Goal: Task Accomplishment & Management: Complete application form

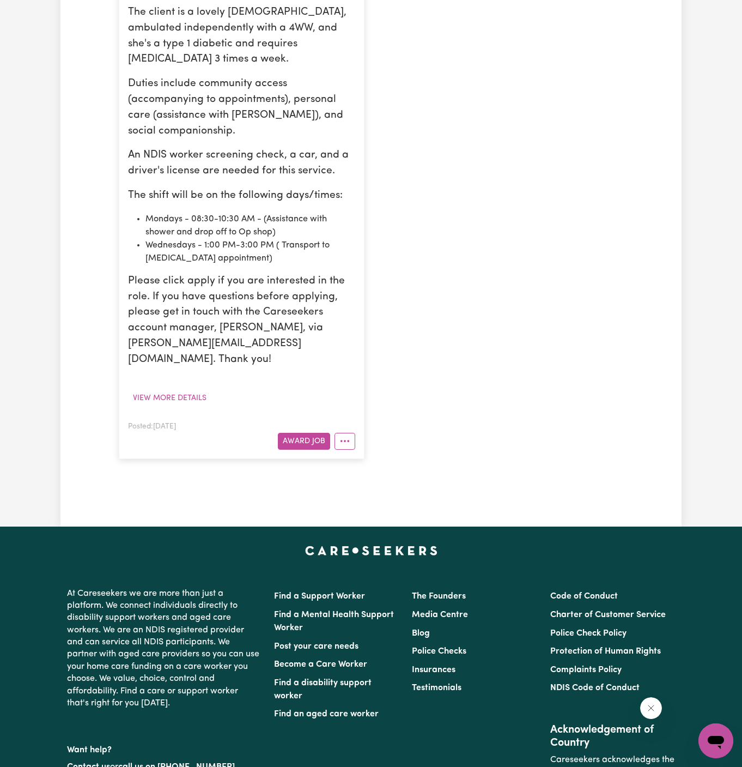
scroll to position [424, 0]
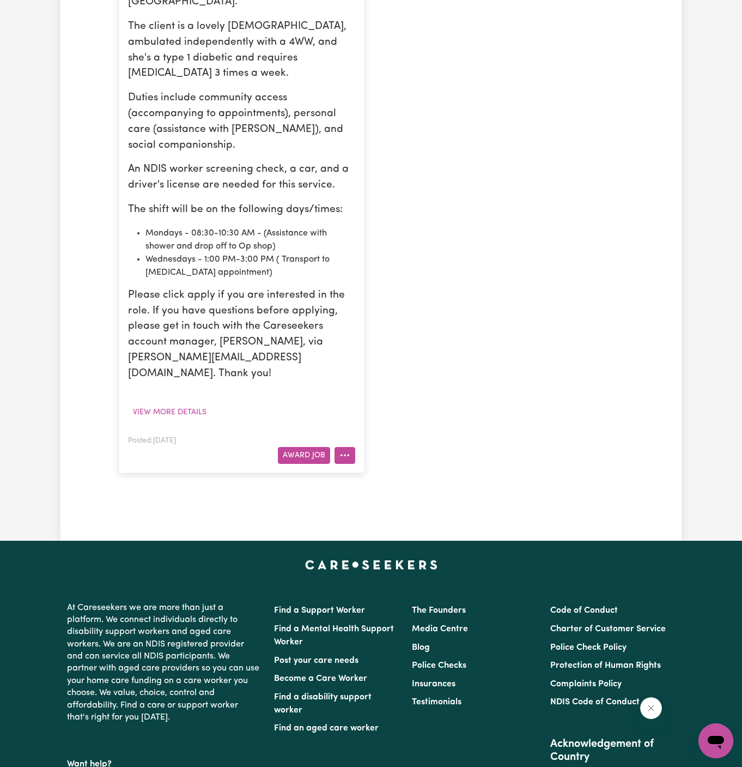
click at [350, 447] on button "More options" at bounding box center [345, 455] width 21 height 17
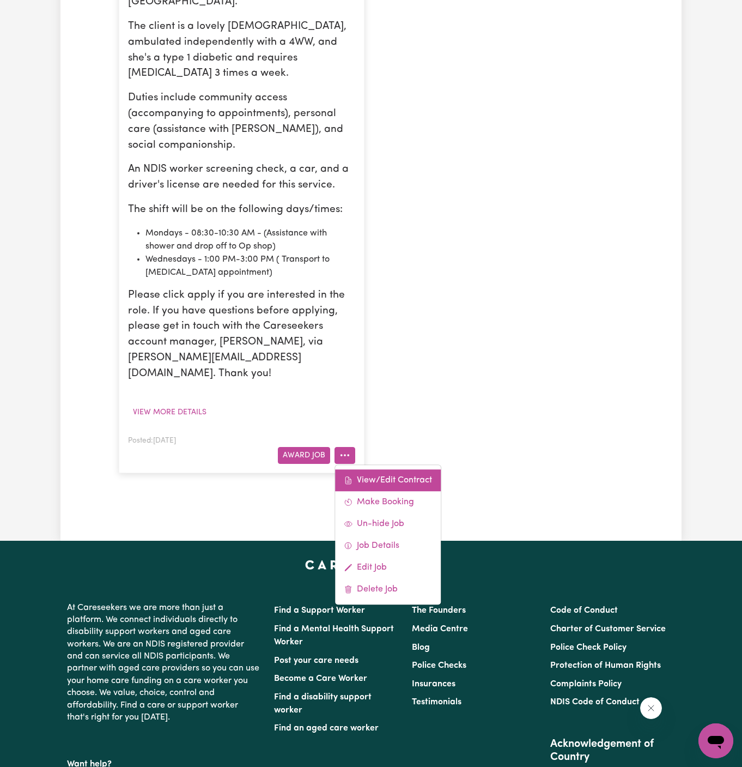
click at [390, 469] on link "View/Edit Contract" at bounding box center [388, 480] width 106 height 22
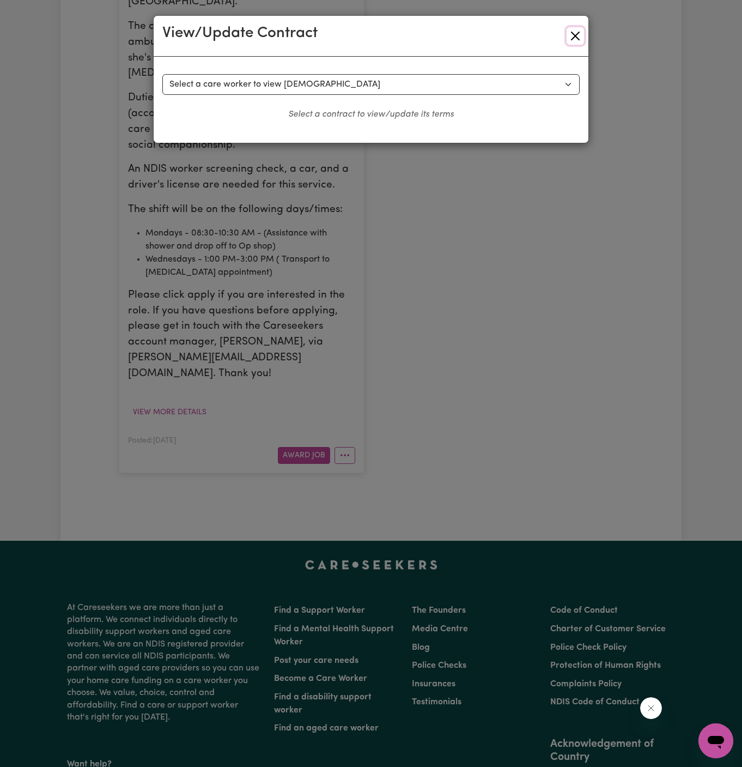
click at [577, 37] on button "Close" at bounding box center [575, 35] width 17 height 17
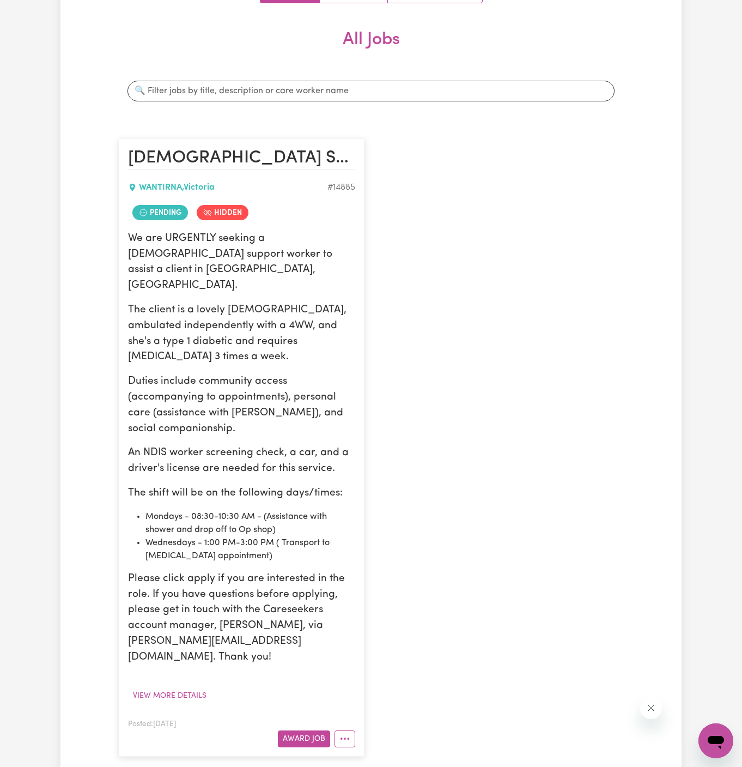
scroll to position [238, 0]
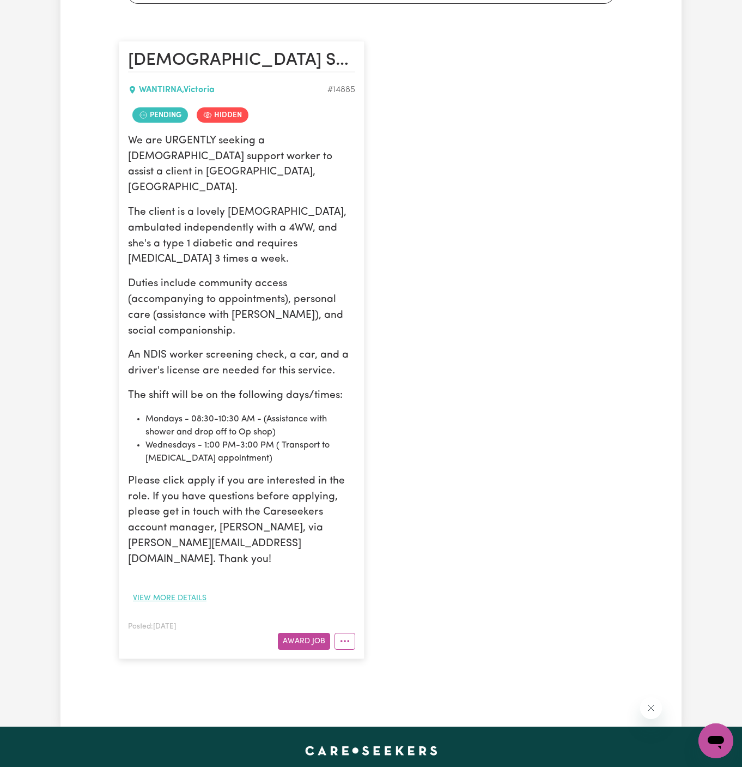
click at [185, 590] on button "View more details" at bounding box center [169, 598] width 83 height 17
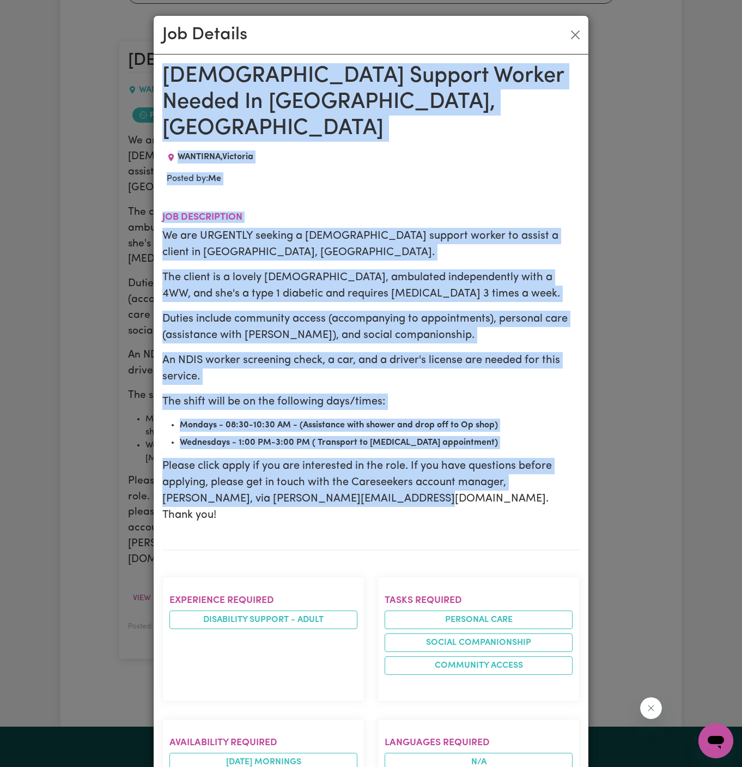
drag, startPoint x: 165, startPoint y: 72, endPoint x: 352, endPoint y: 766, distance: 718.6
click at [352, 766] on div "[DEMOGRAPHIC_DATA] Support Worker Needed In [GEOGRAPHIC_DATA], [GEOGRAPHIC_DATA…" at bounding box center [371, 711] width 418 height 1297
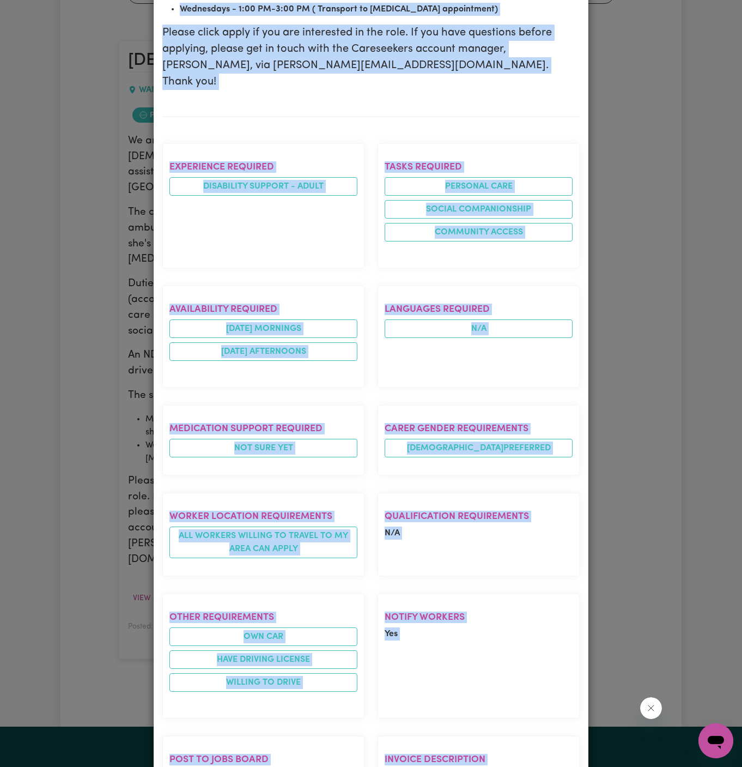
scroll to position [569, 0]
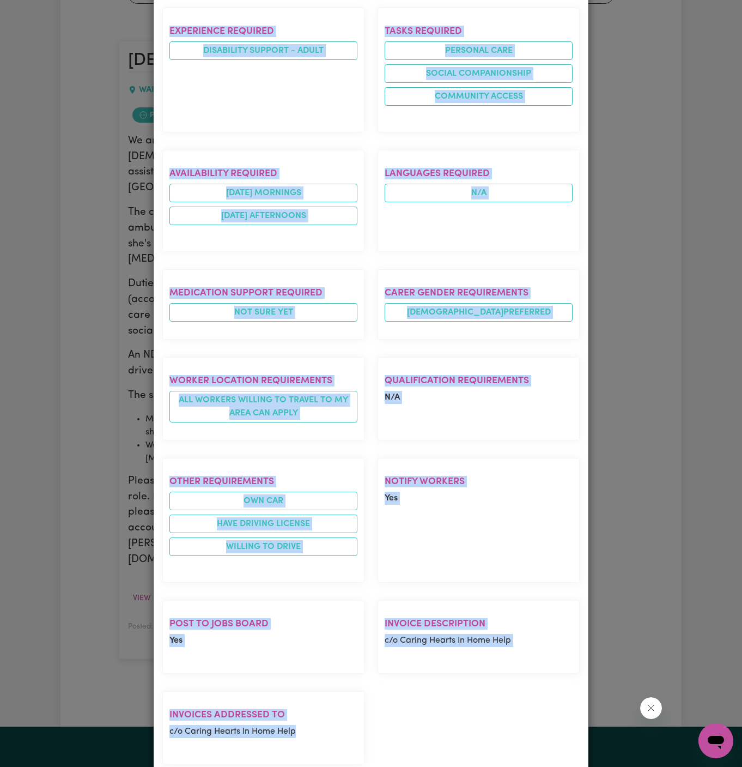
copy div "[DEMOGRAPHIC_DATA] Support Worker Needed In [GEOGRAPHIC_DATA], [GEOGRAPHIC_DATA…"
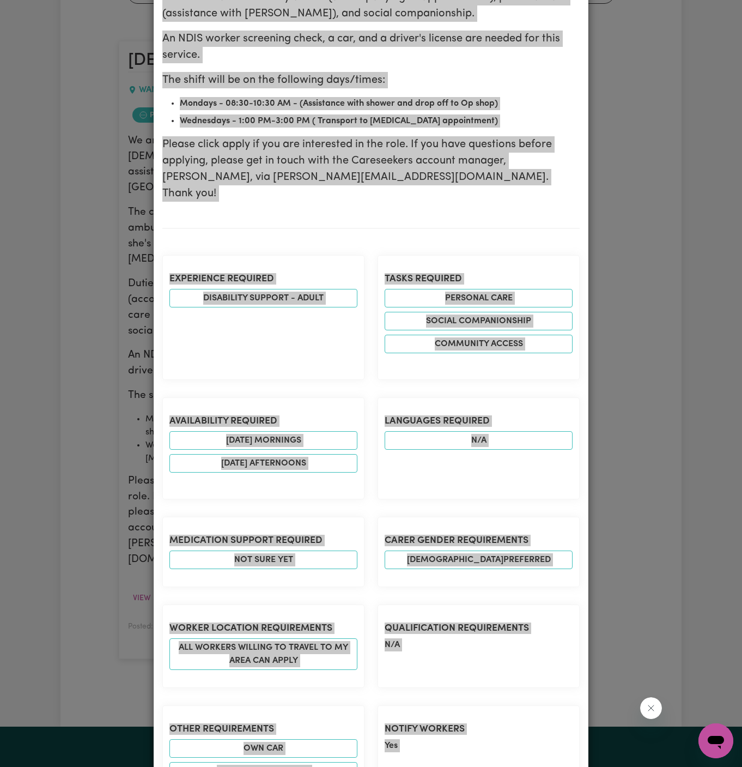
scroll to position [0, 0]
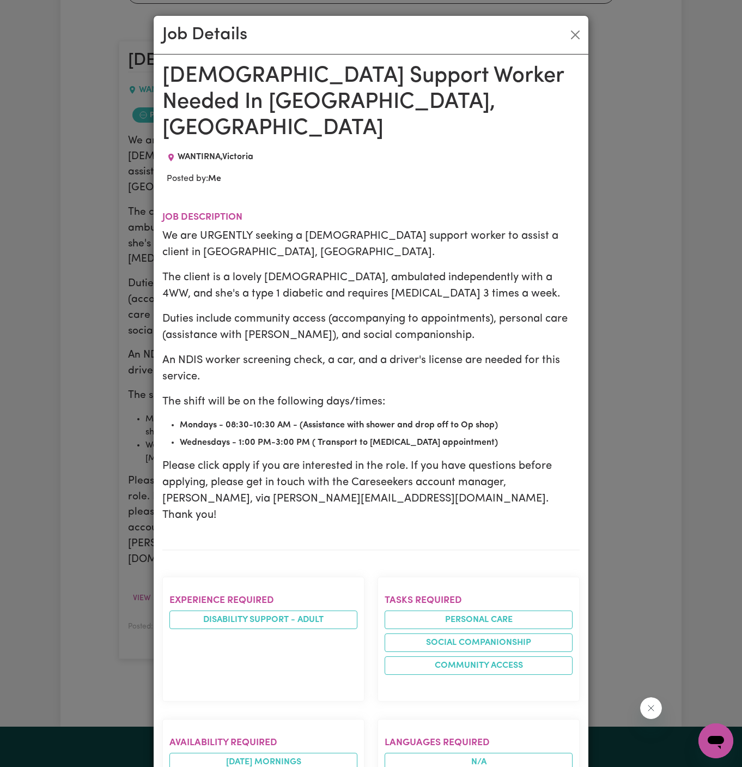
click at [377, 312] on p "Duties include community access (accompanying to appointments), personal care (…" at bounding box center [371, 327] width 418 height 33
click at [576, 37] on button "Close" at bounding box center [575, 34] width 17 height 17
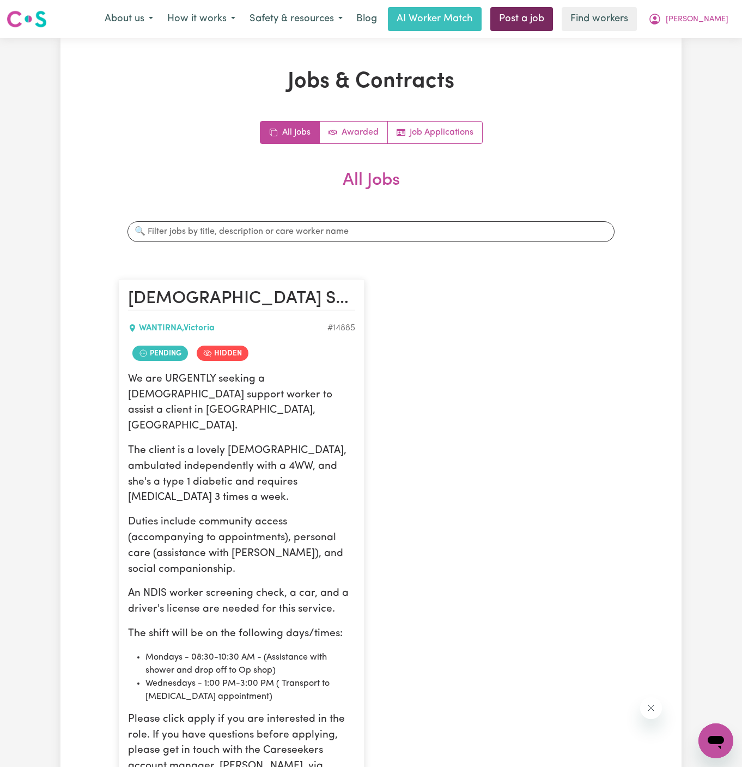
click at [553, 16] on link "Post a job" at bounding box center [522, 19] width 63 height 24
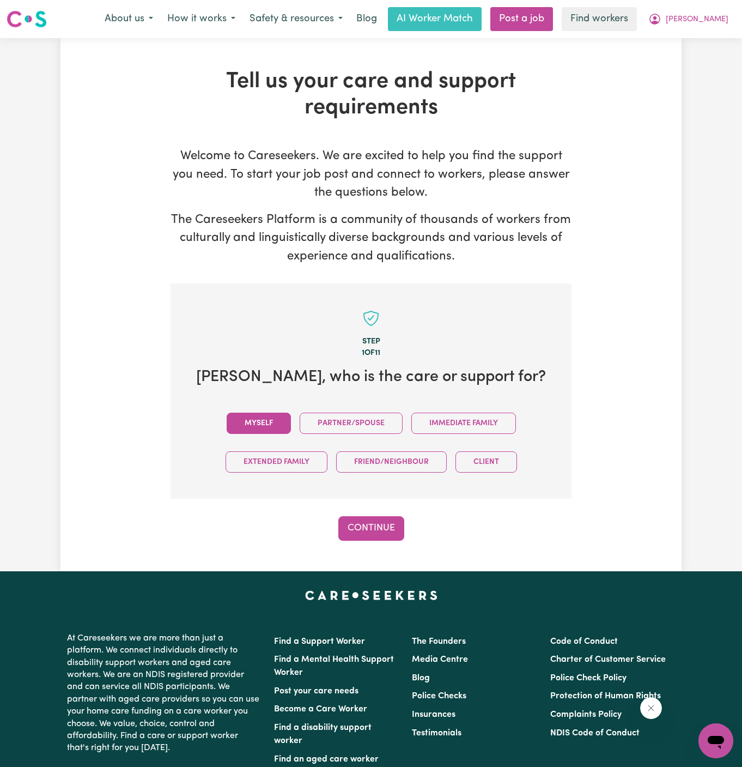
click at [271, 419] on button "Myself" at bounding box center [259, 423] width 64 height 21
click at [372, 508] on div "Step 1 of 11 [PERSON_NAME] , who is the care or support for? Myself Partner/Spo…" at bounding box center [371, 411] width 401 height 257
click at [374, 525] on button "Continue" at bounding box center [371, 528] width 66 height 24
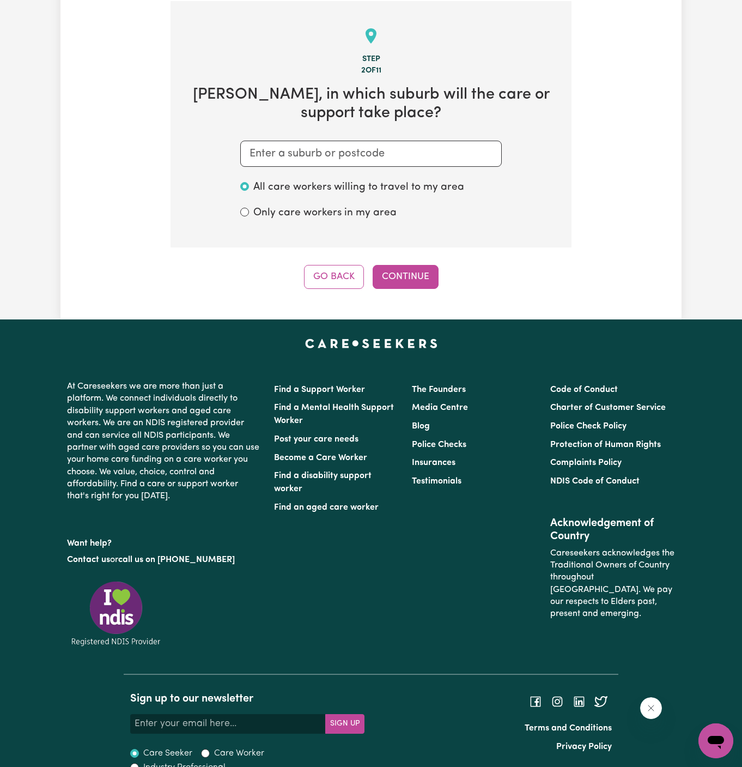
scroll to position [283, 0]
click at [343, 165] on input "text" at bounding box center [371, 153] width 262 height 26
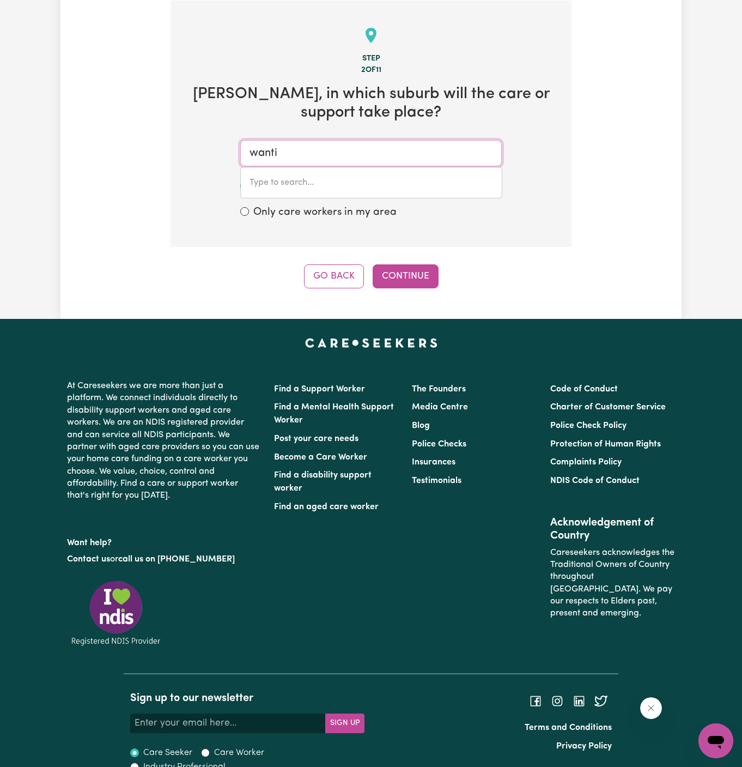
type input "wantir"
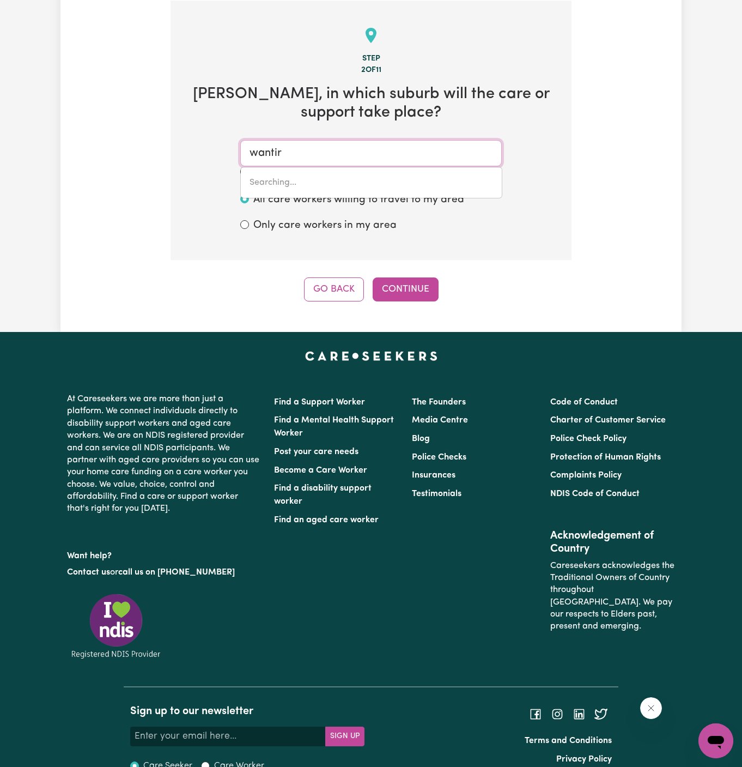
type input "wantirNA, [GEOGRAPHIC_DATA], 3152"
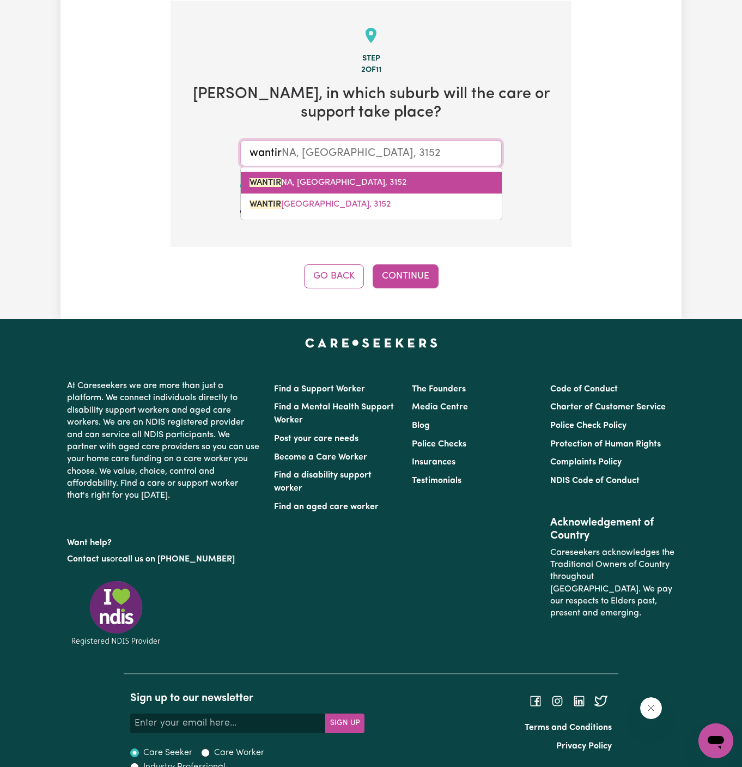
click at [321, 178] on span "WANTIR NA, [GEOGRAPHIC_DATA], 3152" at bounding box center [328, 182] width 157 height 9
type input "WANTIRNA, [GEOGRAPHIC_DATA], 3152"
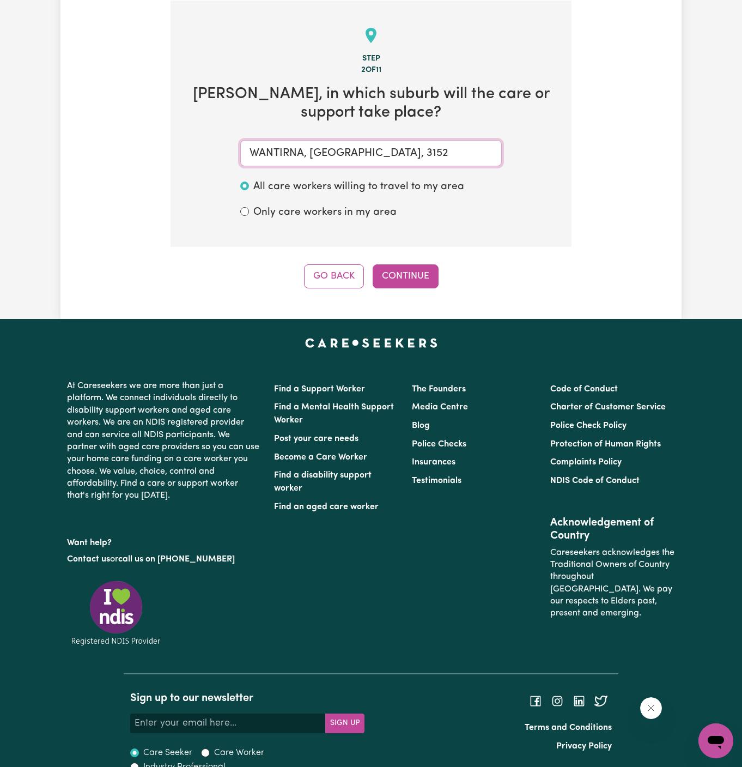
type input "WANTIRNA, [GEOGRAPHIC_DATA], 3152"
click at [404, 255] on div "Step 2 of 11 [PERSON_NAME] , in which suburb will the care or support take plac…" at bounding box center [371, 145] width 401 height 288
click at [406, 274] on button "Continue" at bounding box center [406, 276] width 66 height 24
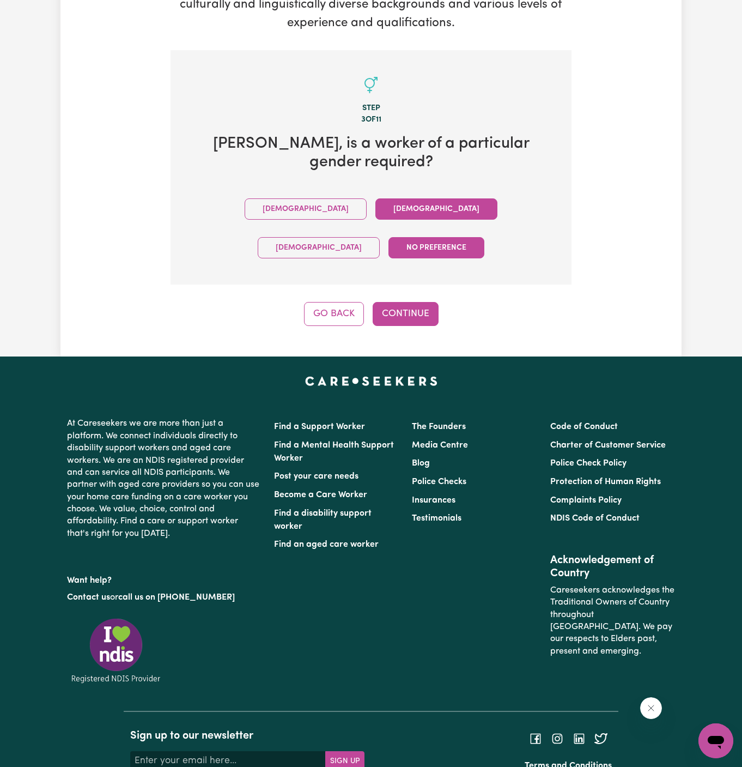
click at [376, 198] on button "[DEMOGRAPHIC_DATA]" at bounding box center [437, 208] width 122 height 21
click at [395, 302] on button "Continue" at bounding box center [406, 314] width 66 height 24
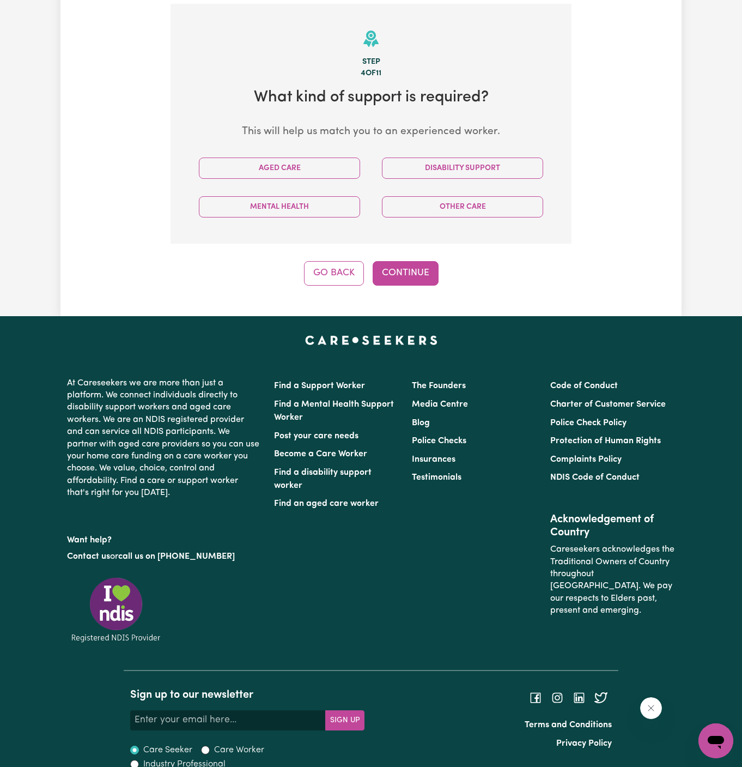
scroll to position [283, 0]
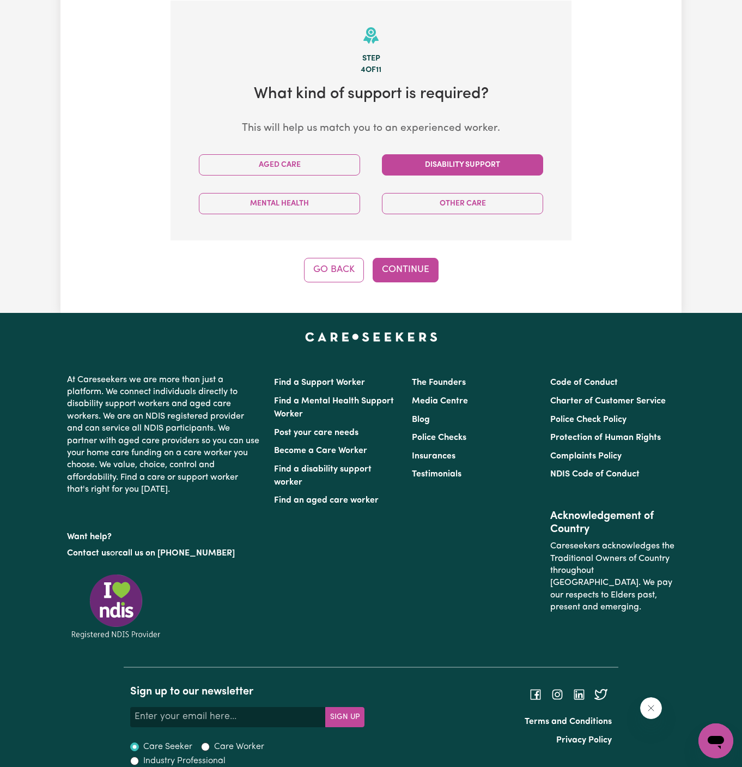
click at [434, 156] on button "Disability Support" at bounding box center [462, 164] width 161 height 21
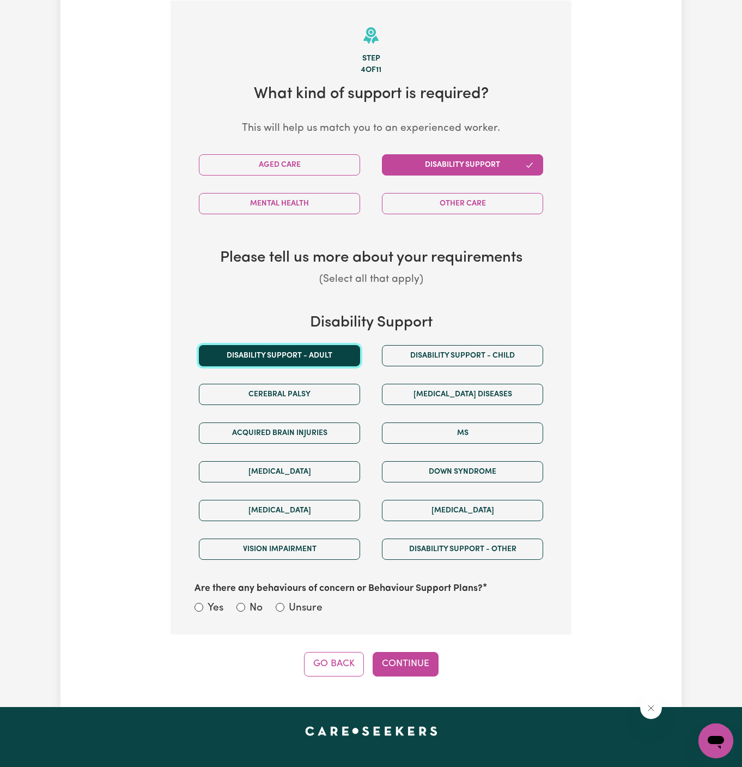
click at [319, 357] on button "Disability support - Adult" at bounding box center [279, 355] width 161 height 21
drag, startPoint x: 311, startPoint y: 604, endPoint x: 342, endPoint y: 612, distance: 32.4
click at [311, 604] on label "Unsure" at bounding box center [306, 609] width 34 height 16
click at [285, 604] on input "Unsure" at bounding box center [280, 607] width 9 height 9
radio input "true"
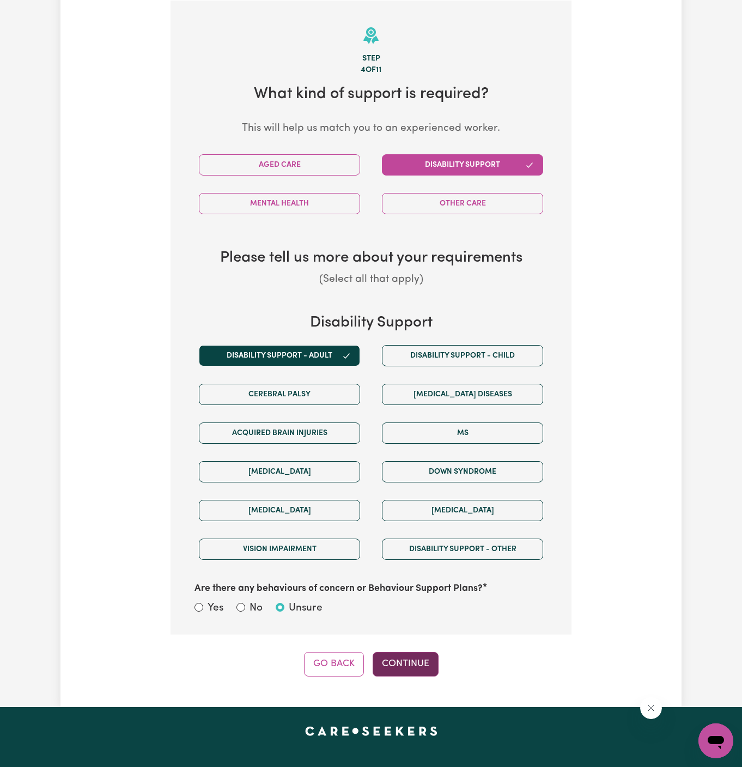
click at [418, 654] on button "Continue" at bounding box center [406, 664] width 66 height 24
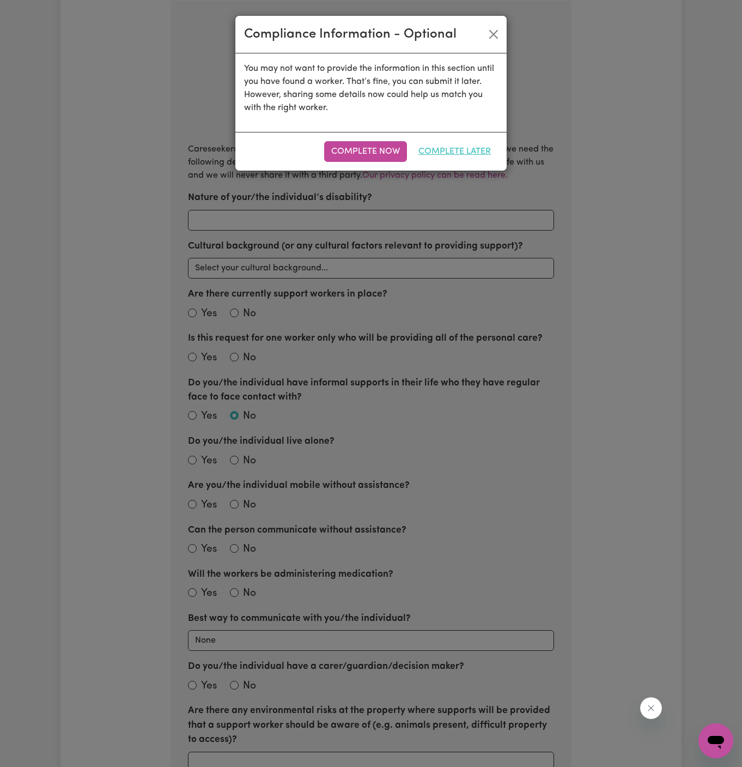
click at [448, 149] on button "Complete Later" at bounding box center [455, 151] width 87 height 21
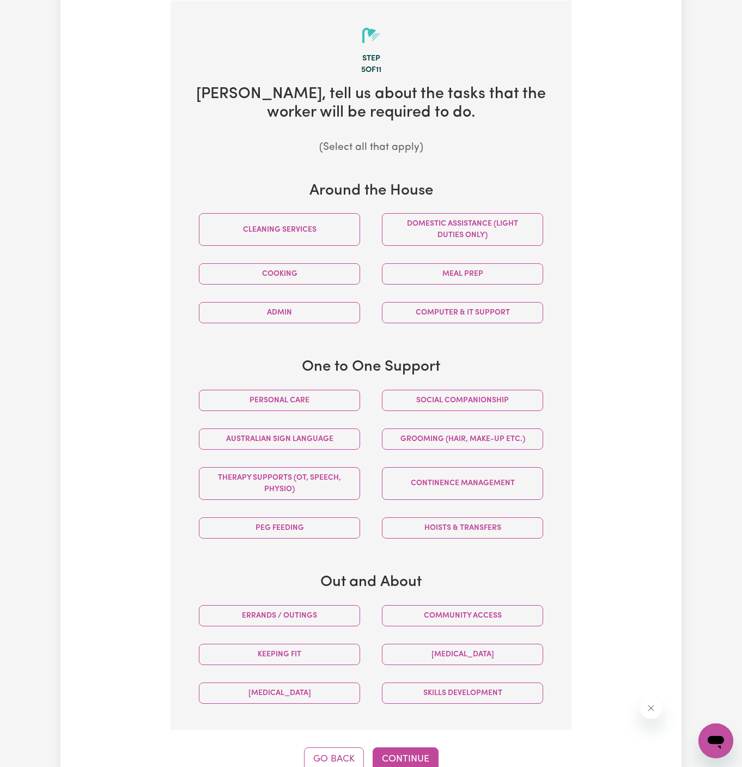
click at [477, 407] on button "Social companionship" at bounding box center [462, 400] width 161 height 21
click at [494, 596] on div "Community access" at bounding box center [462, 615] width 183 height 39
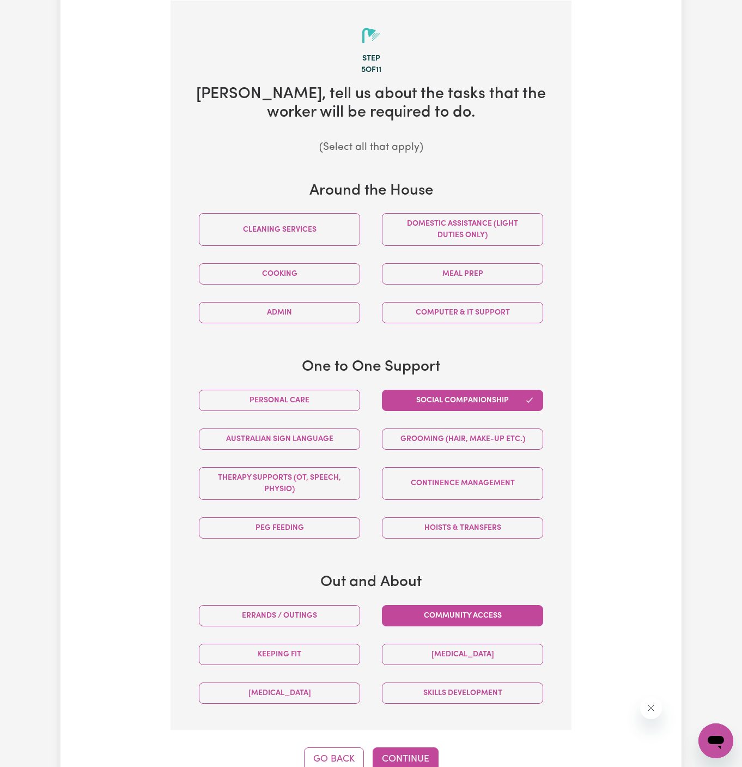
click at [495, 612] on button "Community access" at bounding box center [462, 615] width 161 height 21
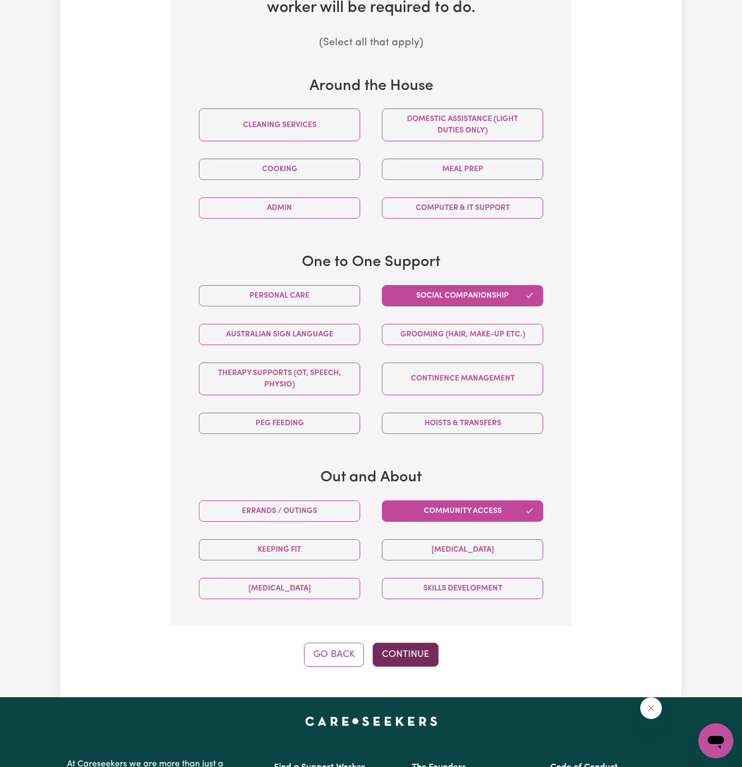
click at [418, 643] on button "Continue" at bounding box center [406, 655] width 66 height 24
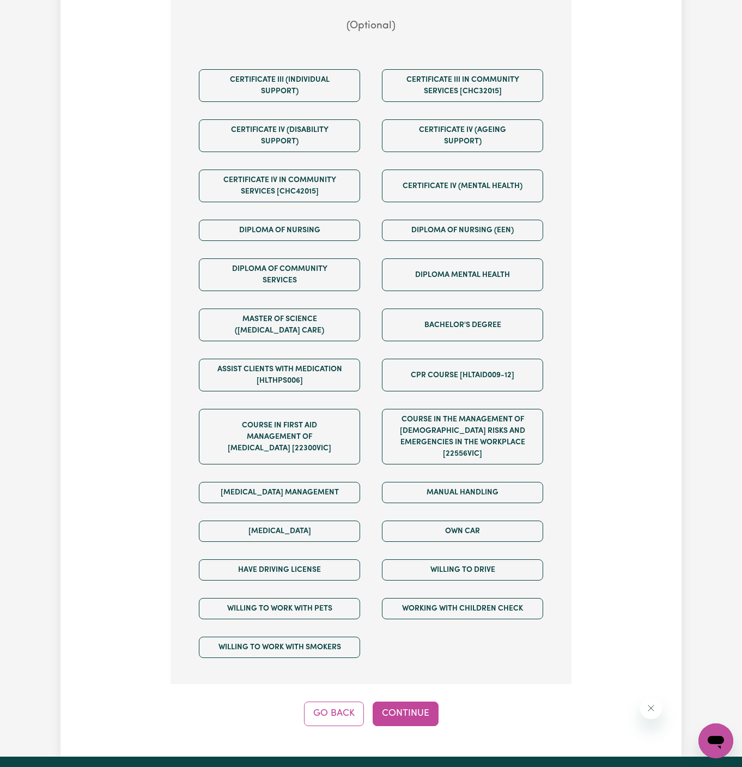
scroll to position [433, 0]
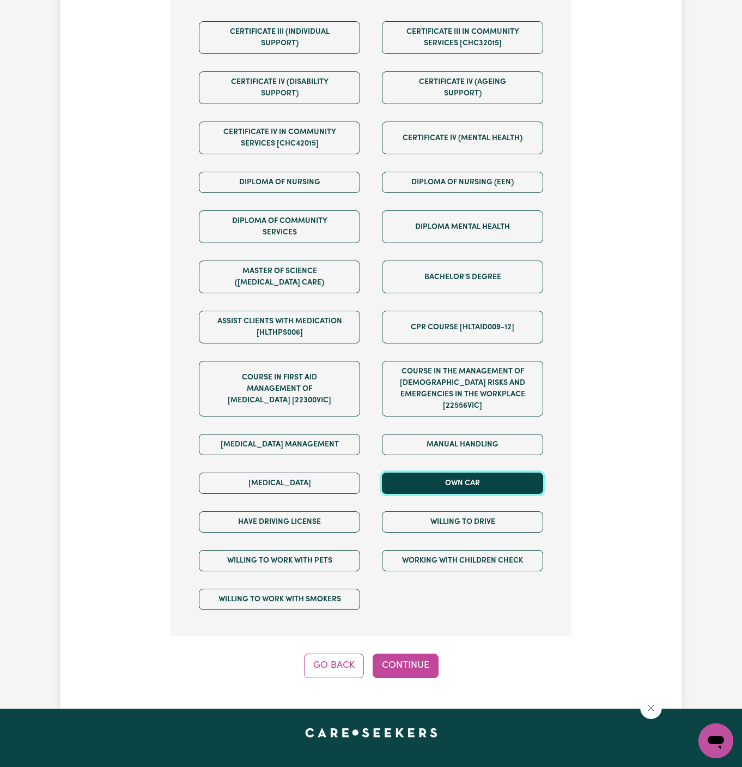
click at [488, 473] on button "Own Car" at bounding box center [462, 483] width 161 height 21
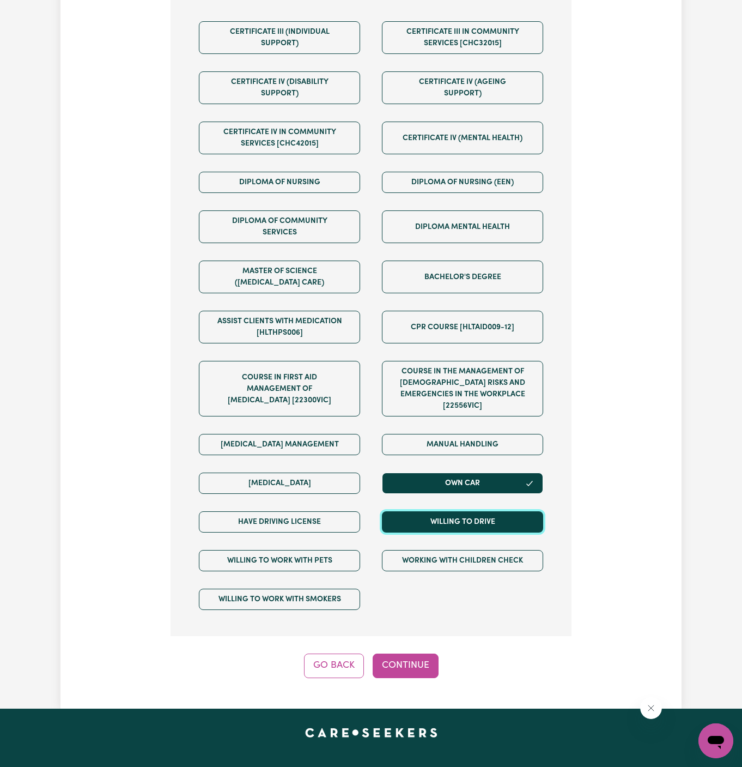
click at [488, 511] on button "Willing to drive" at bounding box center [462, 521] width 161 height 21
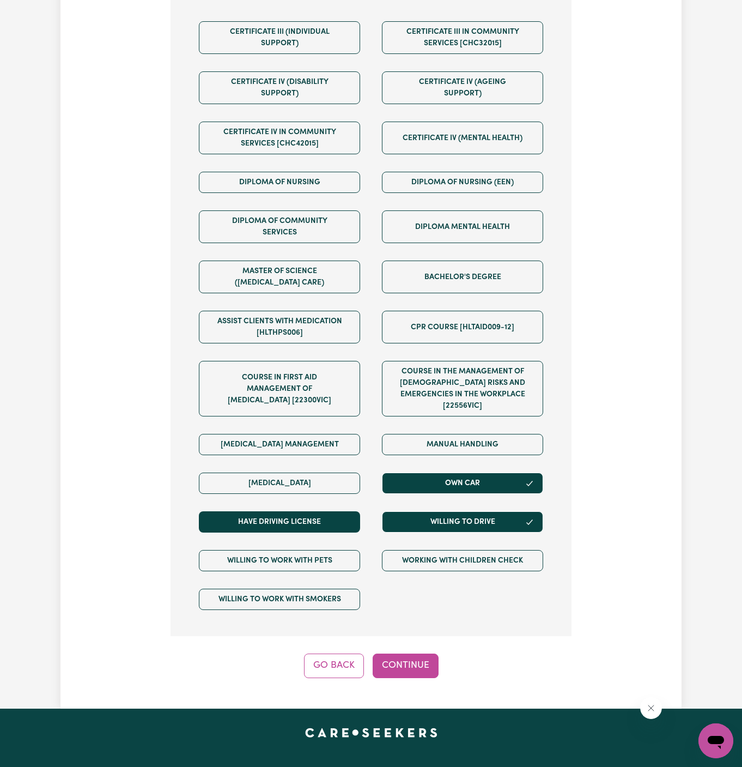
click at [336, 517] on div "Have driving license" at bounding box center [279, 522] width 183 height 39
click at [414, 654] on button "Continue" at bounding box center [406, 666] width 66 height 24
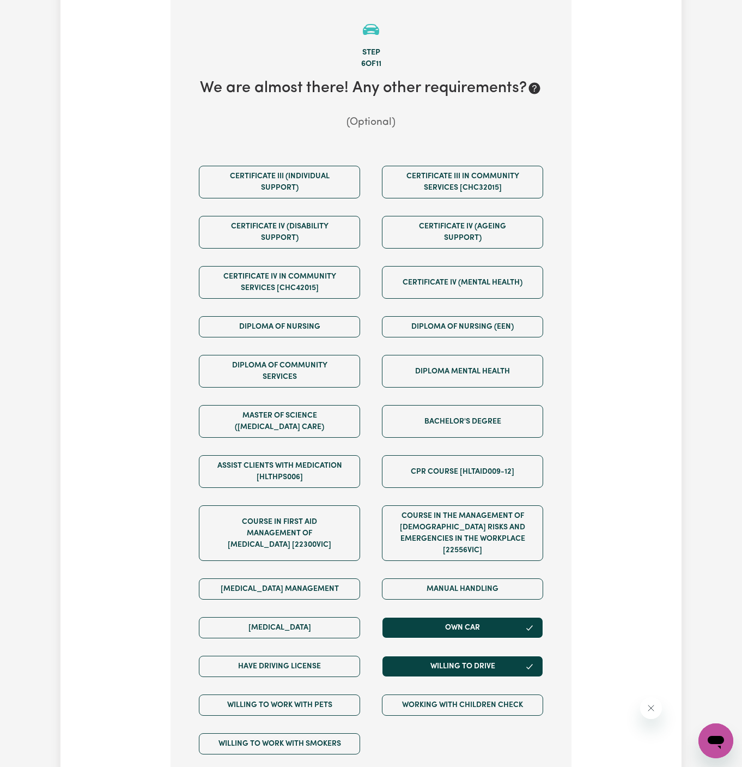
scroll to position [283, 0]
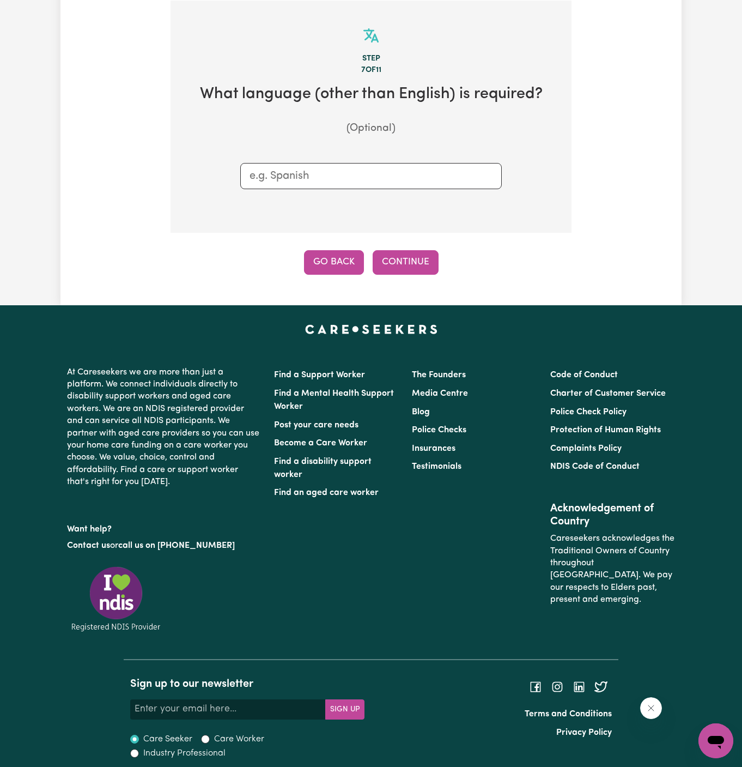
click at [335, 257] on button "Go Back" at bounding box center [334, 262] width 60 height 24
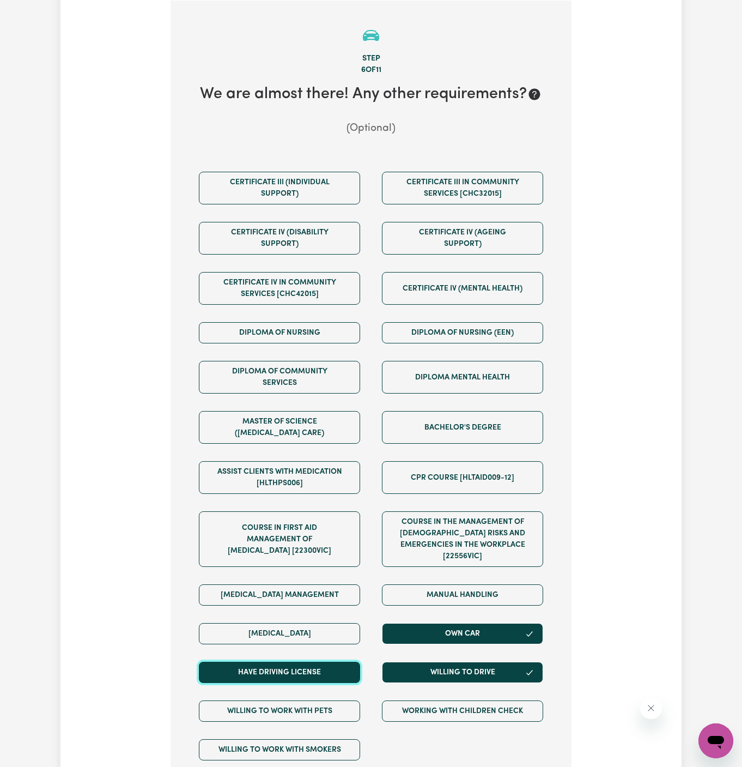
click at [317, 664] on button "Have driving license" at bounding box center [279, 672] width 161 height 21
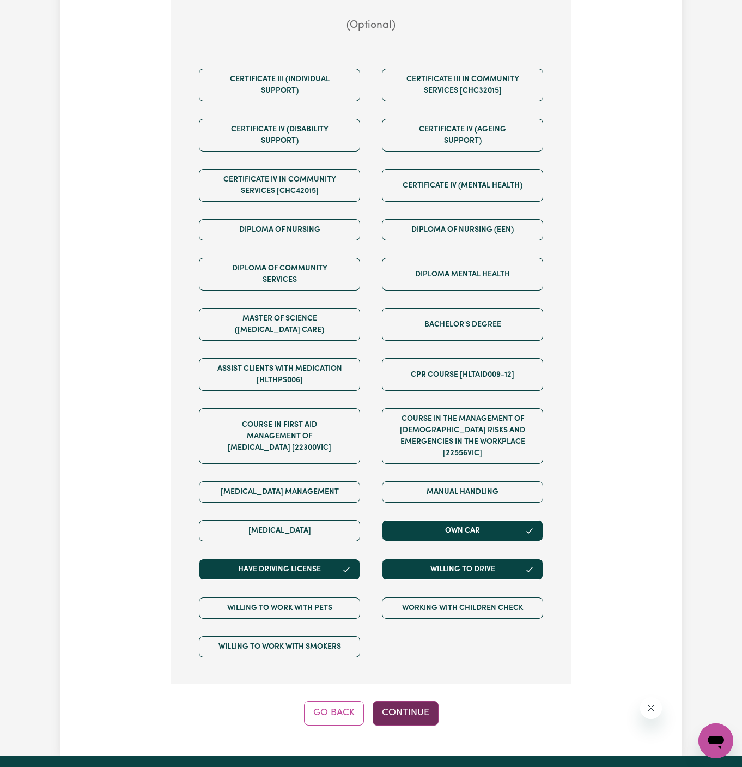
click at [398, 701] on button "Continue" at bounding box center [406, 713] width 66 height 24
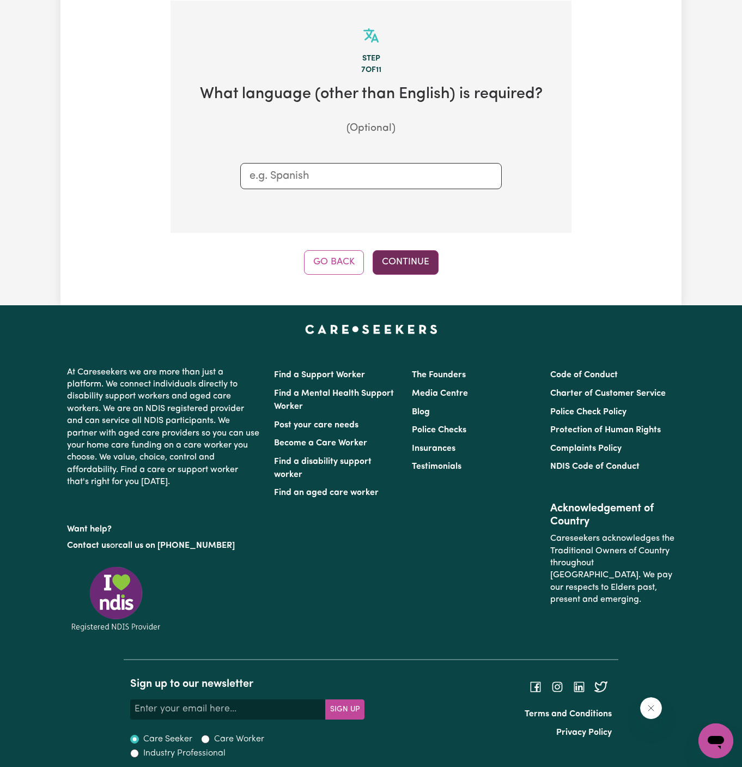
click at [403, 264] on button "Continue" at bounding box center [406, 262] width 66 height 24
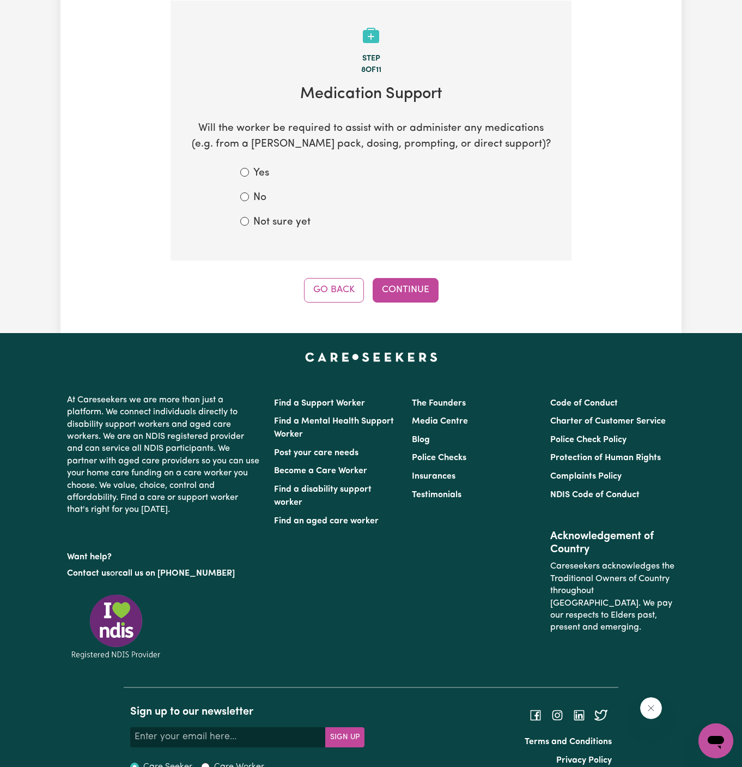
click at [267, 199] on div "No" at bounding box center [371, 198] width 262 height 16
click at [260, 194] on label "No" at bounding box center [259, 198] width 13 height 16
click at [249, 194] on input "No" at bounding box center [244, 196] width 9 height 9
radio input "true"
click at [403, 295] on button "Continue" at bounding box center [406, 290] width 66 height 24
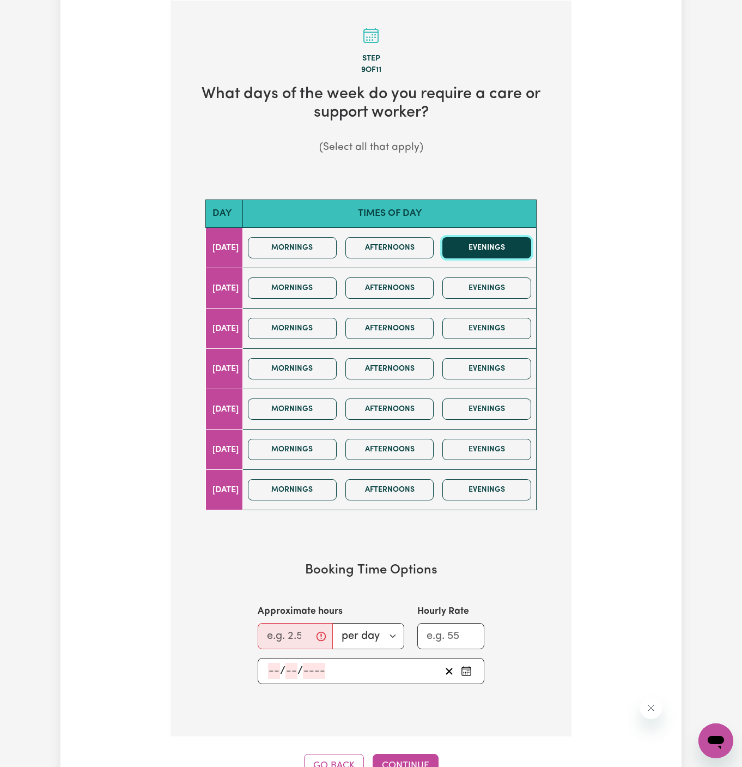
click at [487, 242] on button "Evenings" at bounding box center [487, 247] width 89 height 21
click at [487, 279] on button "Evenings" at bounding box center [487, 287] width 89 height 21
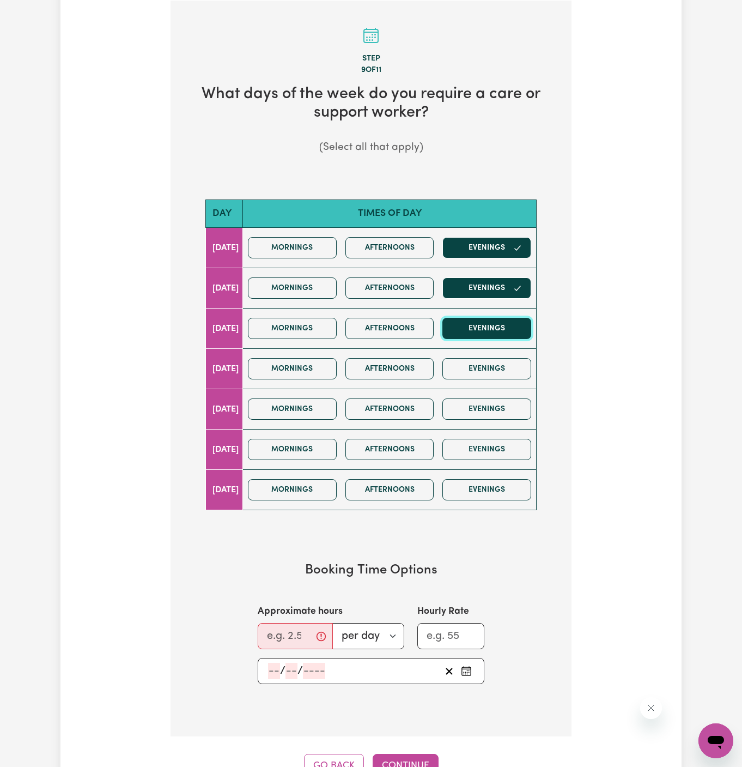
click at [504, 336] on button "Evenings" at bounding box center [487, 328] width 89 height 21
click at [492, 277] on button "Evenings" at bounding box center [487, 287] width 89 height 21
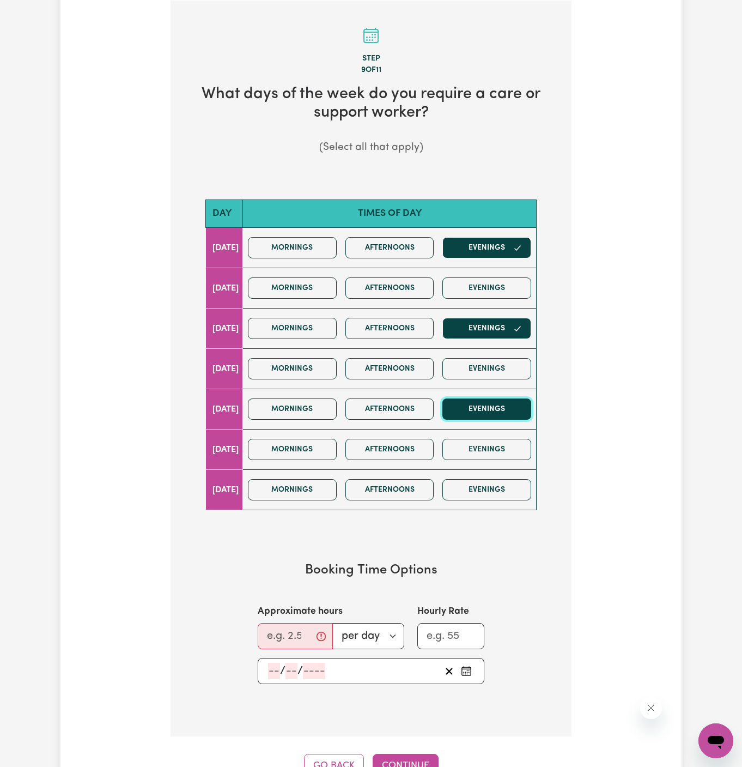
click at [515, 409] on button "Evenings" at bounding box center [487, 408] width 89 height 21
click at [274, 633] on input "Approximate hours" at bounding box center [295, 636] width 75 height 26
type input "2"
click at [272, 663] on input "number" at bounding box center [274, 671] width 12 height 16
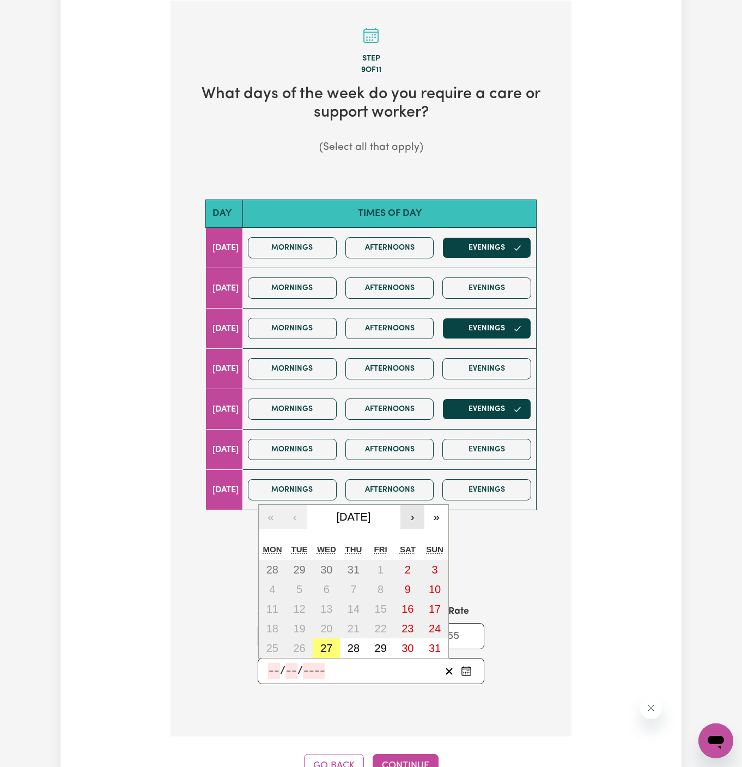
click at [413, 512] on button "›" at bounding box center [413, 517] width 24 height 24
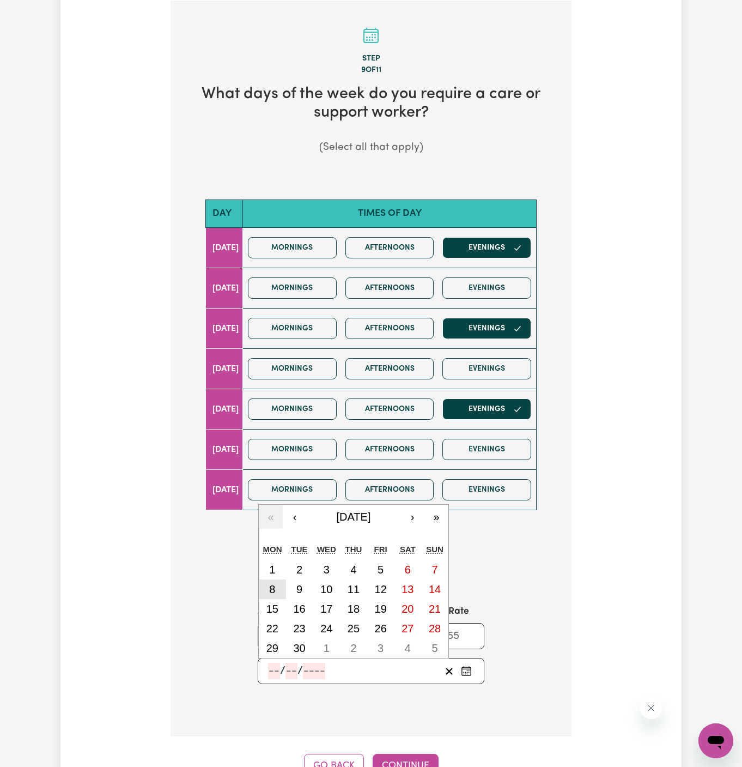
click at [275, 585] on abbr "8" at bounding box center [272, 589] width 6 height 12
type input "[DATE]"
type input "8"
type input "9"
type input "2025"
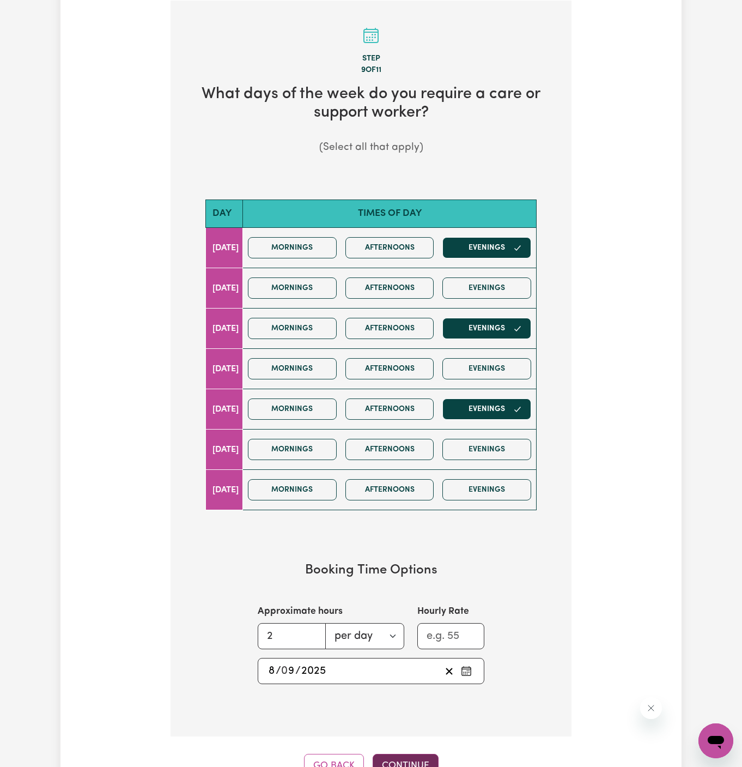
click at [409, 754] on button "Continue" at bounding box center [406, 766] width 66 height 24
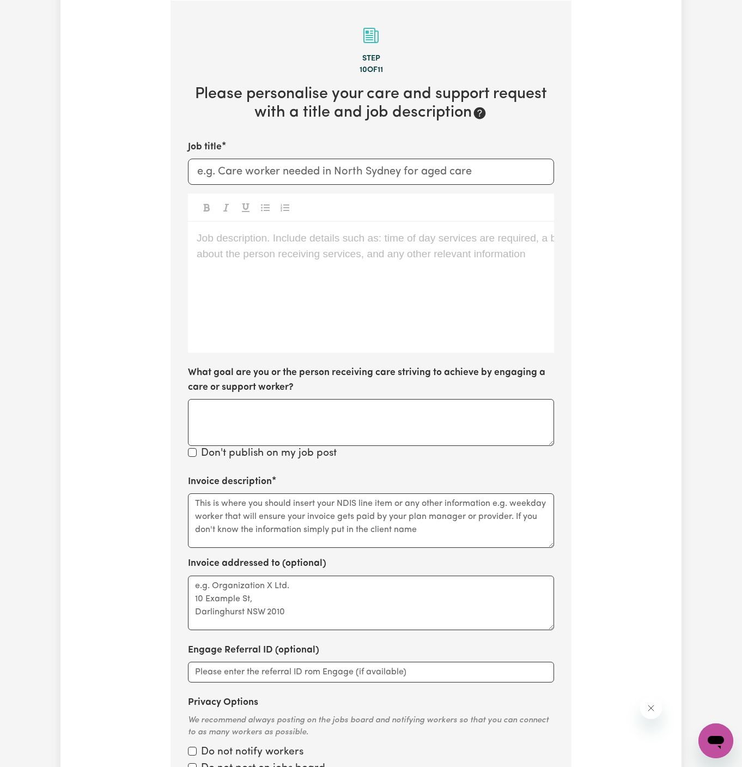
click at [376, 295] on div "Job description. Include details such as: time of day services are required, a …" at bounding box center [371, 287] width 366 height 131
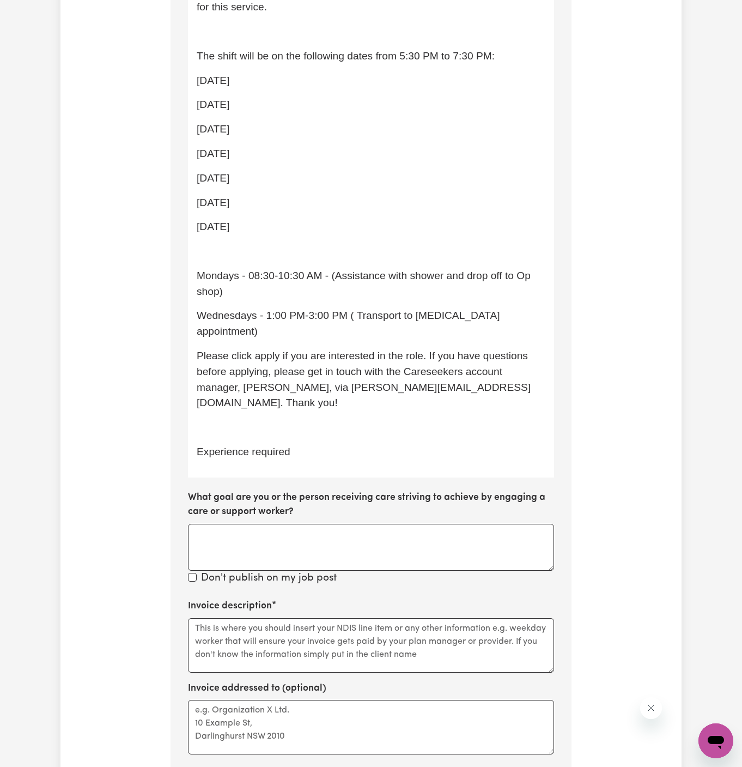
scroll to position [744, 0]
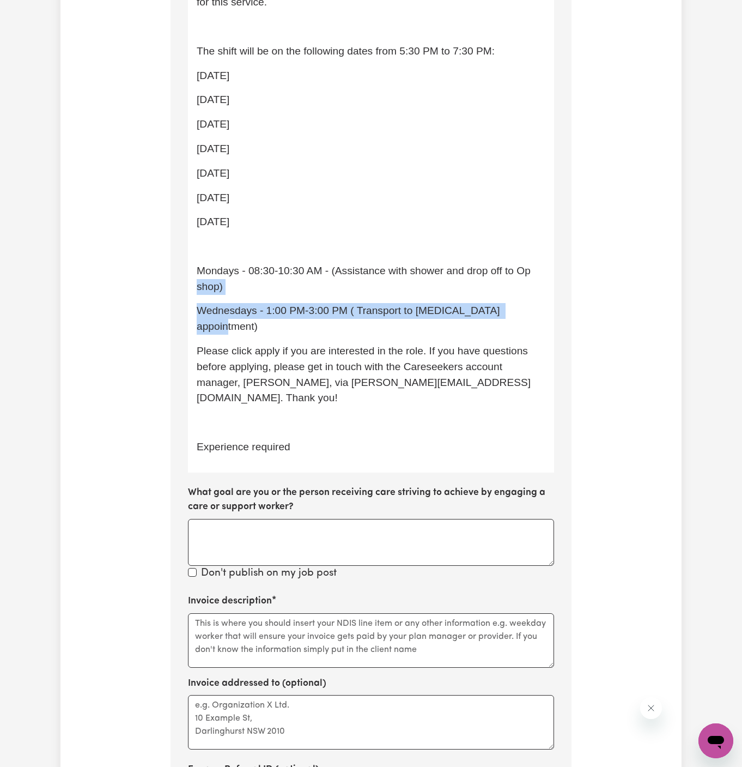
drag, startPoint x: 522, startPoint y: 279, endPoint x: 171, endPoint y: 246, distance: 352.6
click at [171, 246] on section "Step 10 of 11 Please personalise your care and support request with a title and…" at bounding box center [371, 230] width 401 height 1383
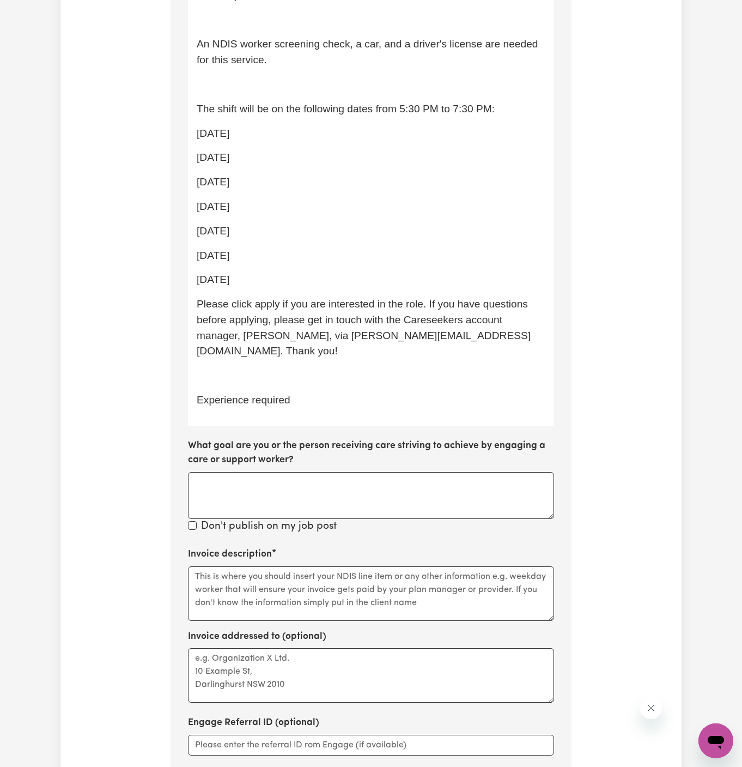
scroll to position [600, 0]
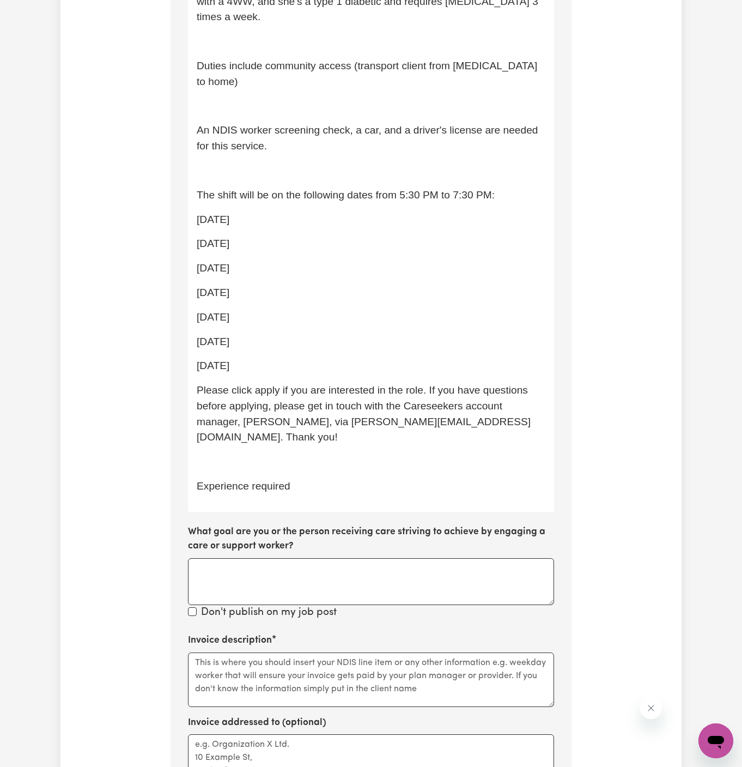
drag, startPoint x: 271, startPoint y: 330, endPoint x: 182, endPoint y: 190, distance: 166.2
click at [182, 190] on section "Step 10 of 11 Please personalise your care and support request with a title and…" at bounding box center [371, 322] width 401 height 1279
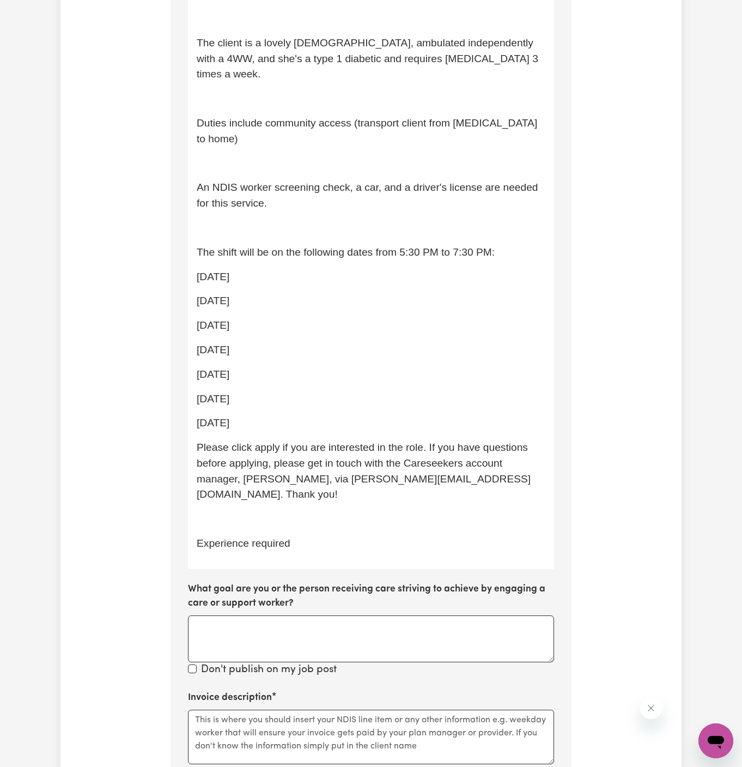
scroll to position [458, 0]
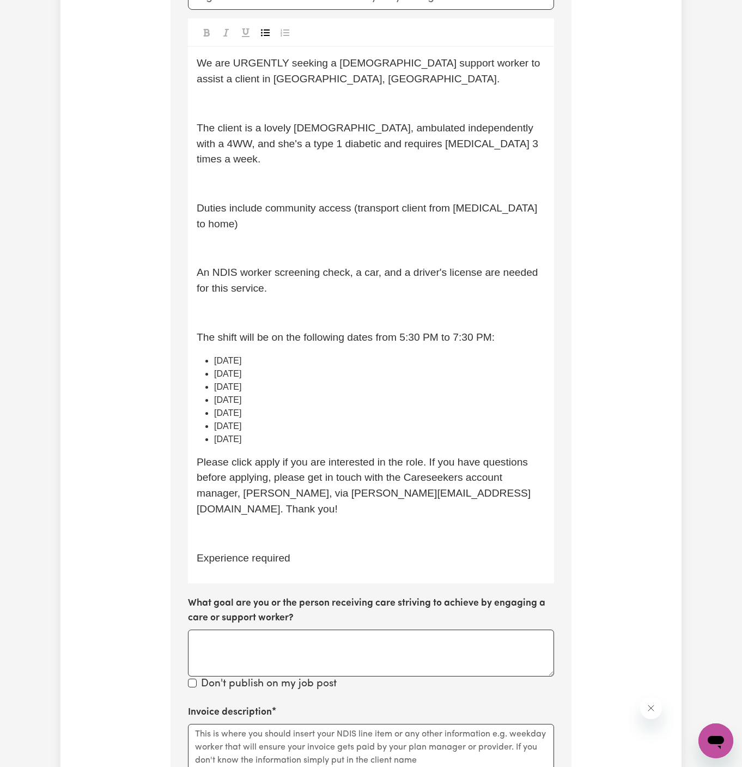
click at [265, 34] on icon "Toggle undefined" at bounding box center [265, 32] width 9 height 9
click at [276, 291] on div "We are URGENTLY seeking a [DEMOGRAPHIC_DATA] support worker to assist a client …" at bounding box center [371, 315] width 366 height 536
click at [288, 305] on p "﻿" at bounding box center [371, 313] width 349 height 16
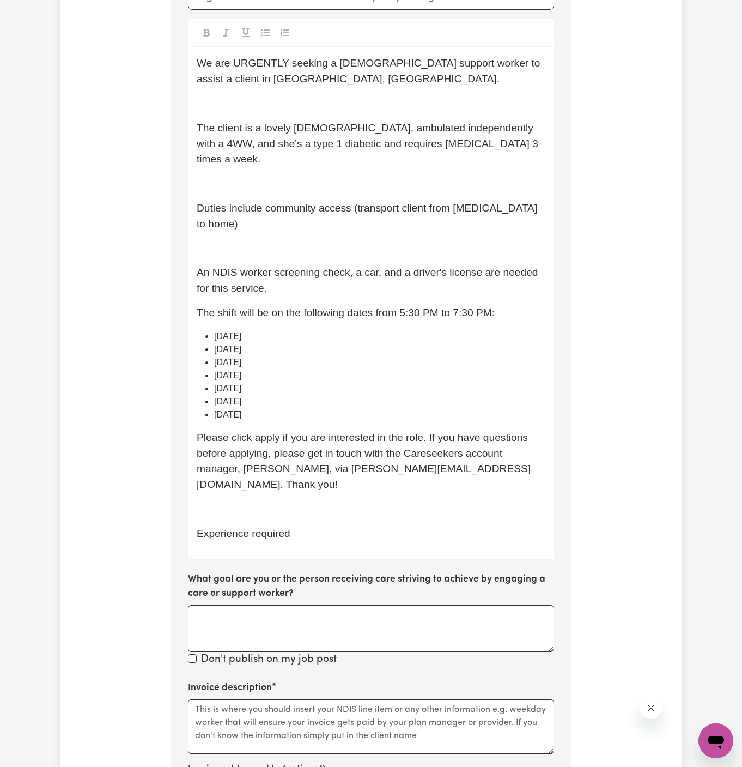
click at [288, 265] on p "An NDIS worker screening check, a car, and a driver's license are needed for th…" at bounding box center [371, 281] width 349 height 32
click at [276, 202] on span "Duties include community access (transport client from [MEDICAL_DATA] to home)" at bounding box center [369, 215] width 344 height 27
click at [266, 241] on p "﻿" at bounding box center [371, 249] width 349 height 16
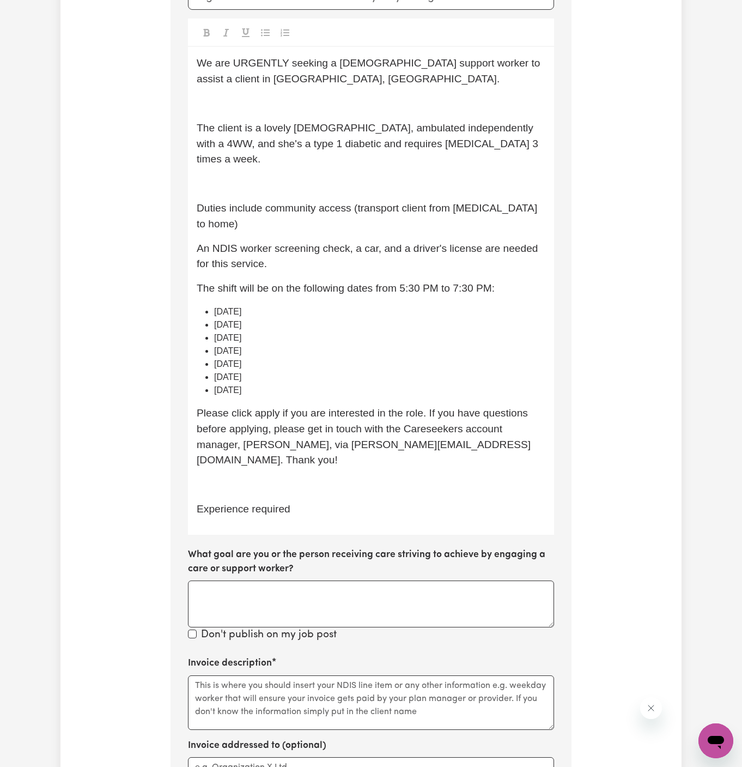
click at [252, 141] on span "The client is a lovely [DEMOGRAPHIC_DATA], ambulated independently with a 4WW, …" at bounding box center [369, 143] width 344 height 43
click at [252, 176] on p "﻿" at bounding box center [371, 184] width 349 height 16
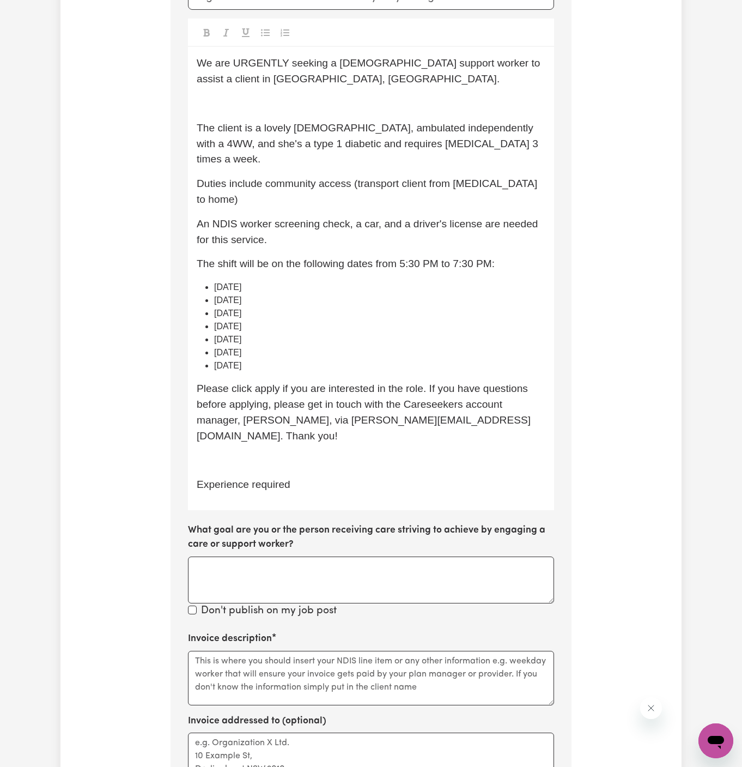
click at [259, 107] on p "﻿" at bounding box center [371, 104] width 349 height 16
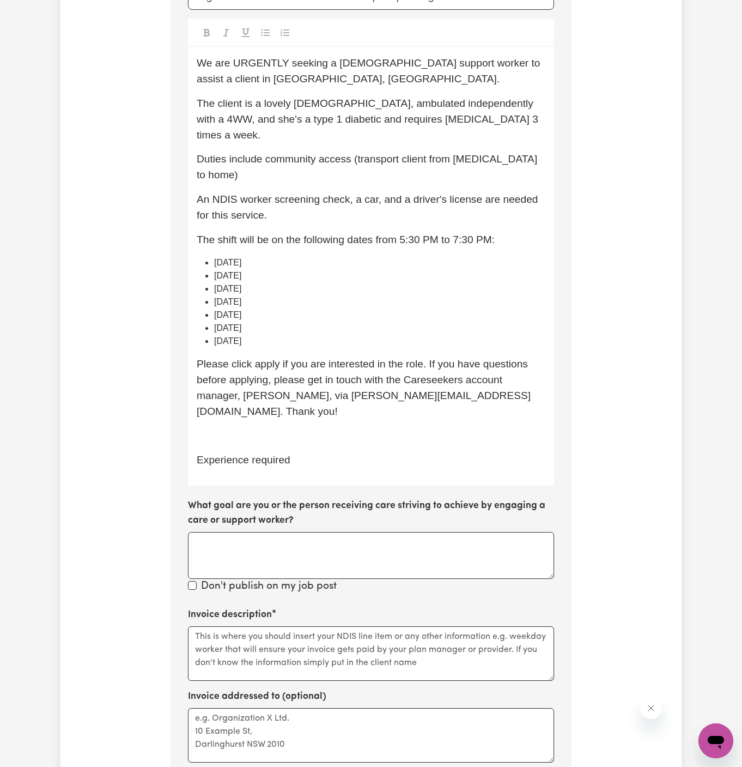
click at [251, 62] on span "We are URGENTLY seeking a [DEMOGRAPHIC_DATA] support worker to assist a client …" at bounding box center [370, 70] width 347 height 27
click at [371, 153] on span "Duties include community access (transport client from [MEDICAL_DATA] to home)" at bounding box center [369, 166] width 344 height 27
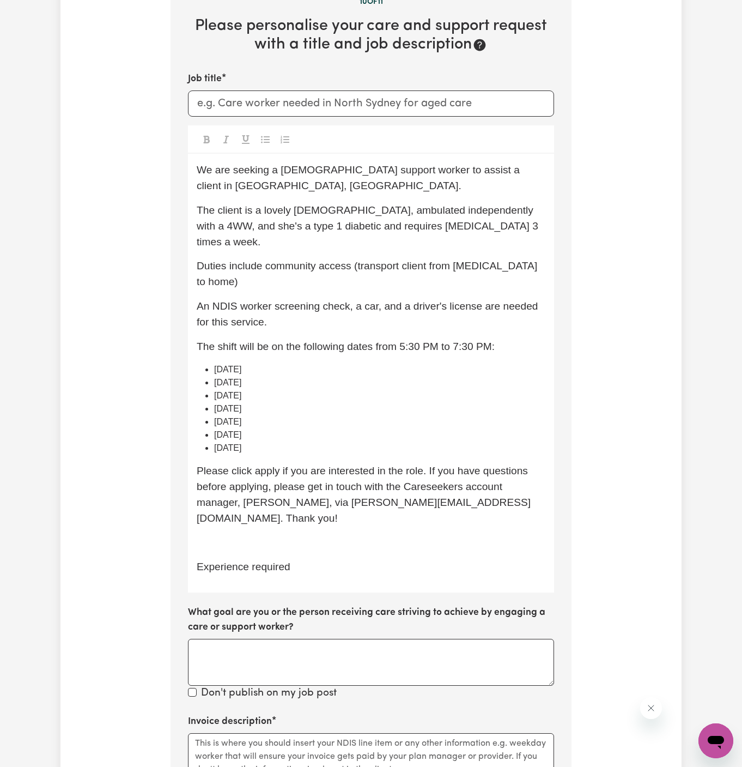
scroll to position [233, 0]
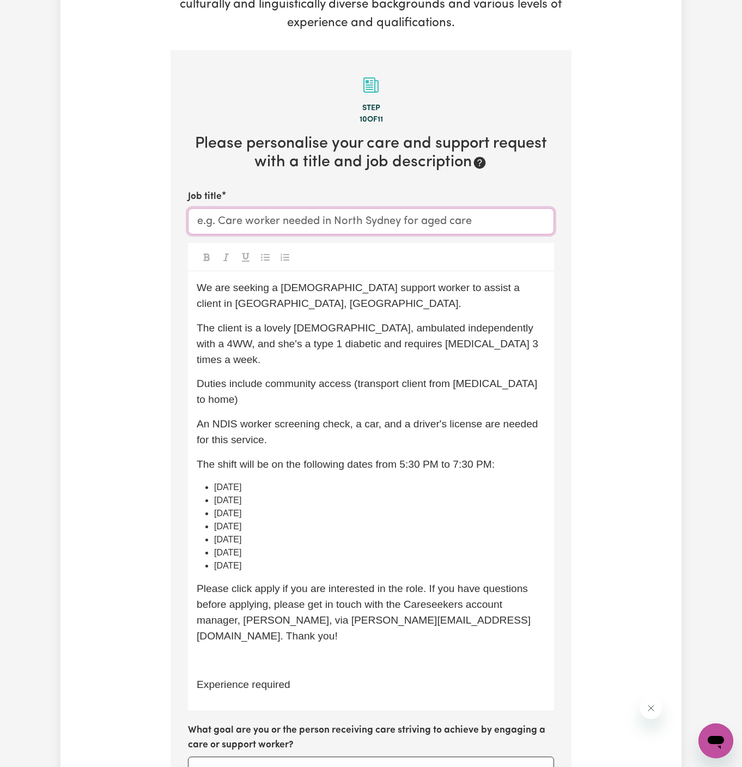
click at [286, 226] on input "Job title" at bounding box center [371, 221] width 366 height 26
paste input "[DEMOGRAPHIC_DATA] Support Worker Needed In [GEOGRAPHIC_DATA], [GEOGRAPHIC_DATA]"
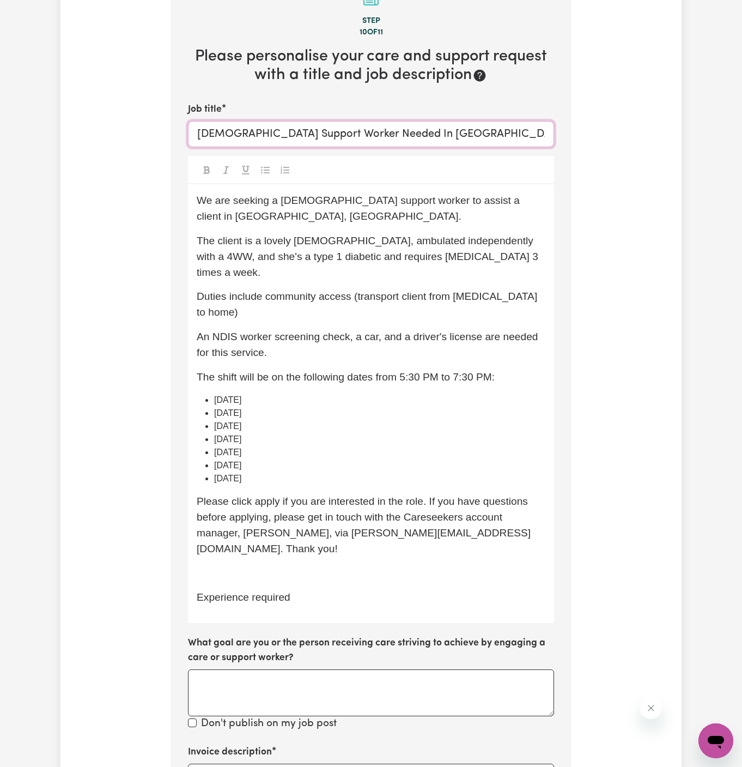
scroll to position [369, 0]
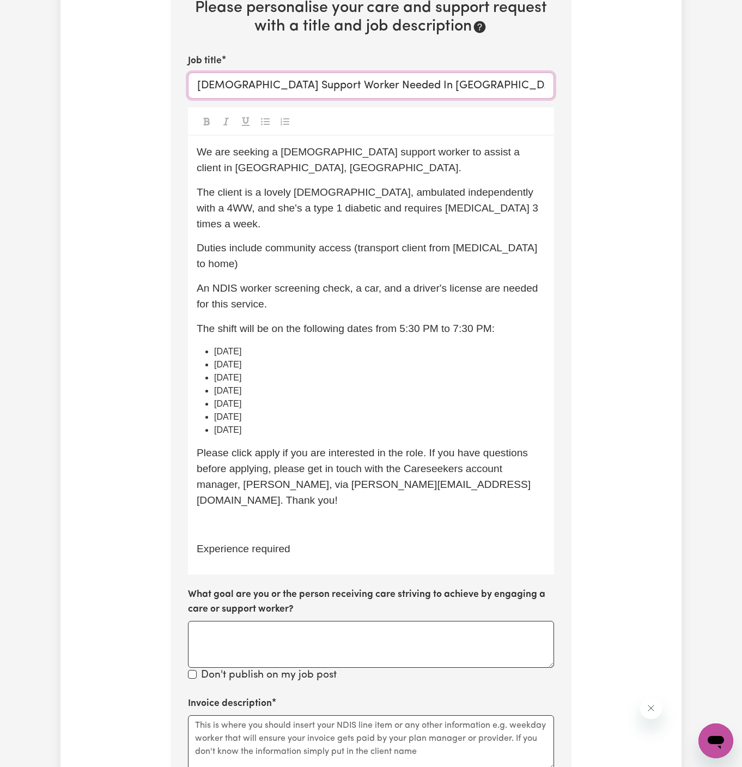
type input "[DEMOGRAPHIC_DATA] Support Worker Needed In [GEOGRAPHIC_DATA], [GEOGRAPHIC_DATA]"
click at [372, 541] on p "Experience required" at bounding box center [371, 549] width 349 height 16
click at [373, 541] on p "Experience required" at bounding box center [371, 549] width 349 height 16
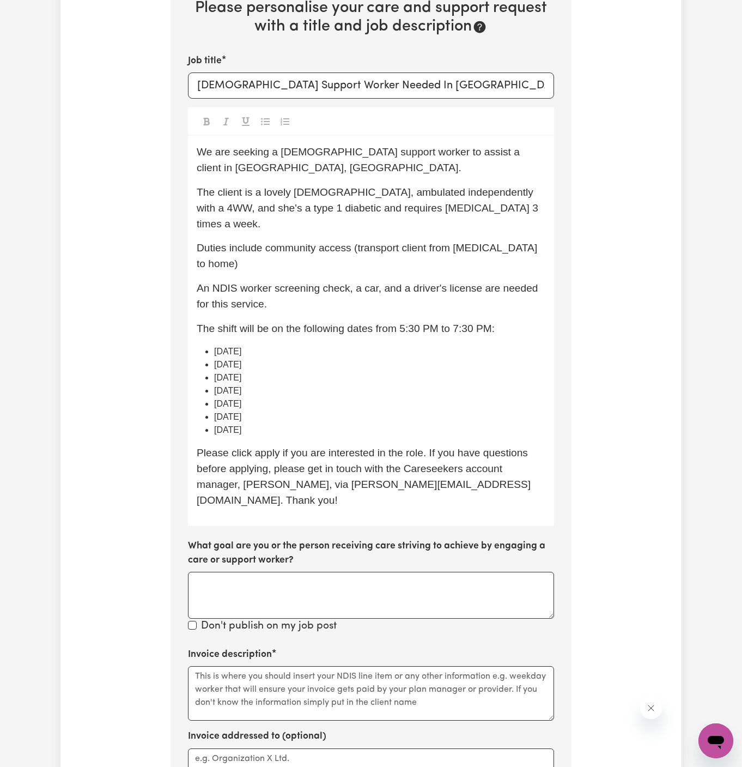
click at [269, 447] on span "Please click apply if you are interested in the role. If you have questions bef…" at bounding box center [364, 476] width 334 height 58
click at [268, 447] on span "Please click apply if you are interested in the role. If you have questions bef…" at bounding box center [364, 476] width 334 height 58
click at [336, 447] on span "Please click Apply if you are interested in the role. If you have questions bef…" at bounding box center [364, 476] width 335 height 58
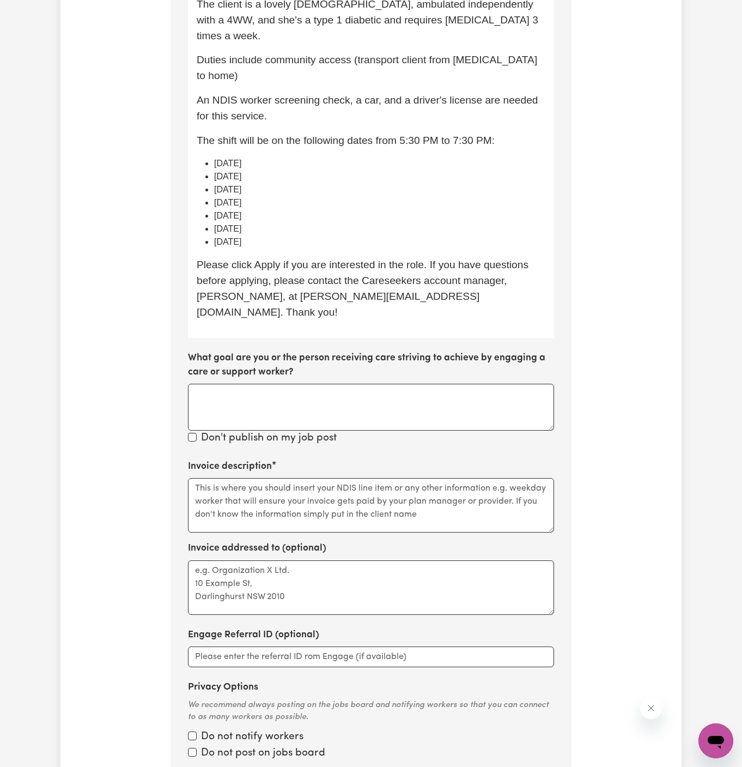
scroll to position [593, 0]
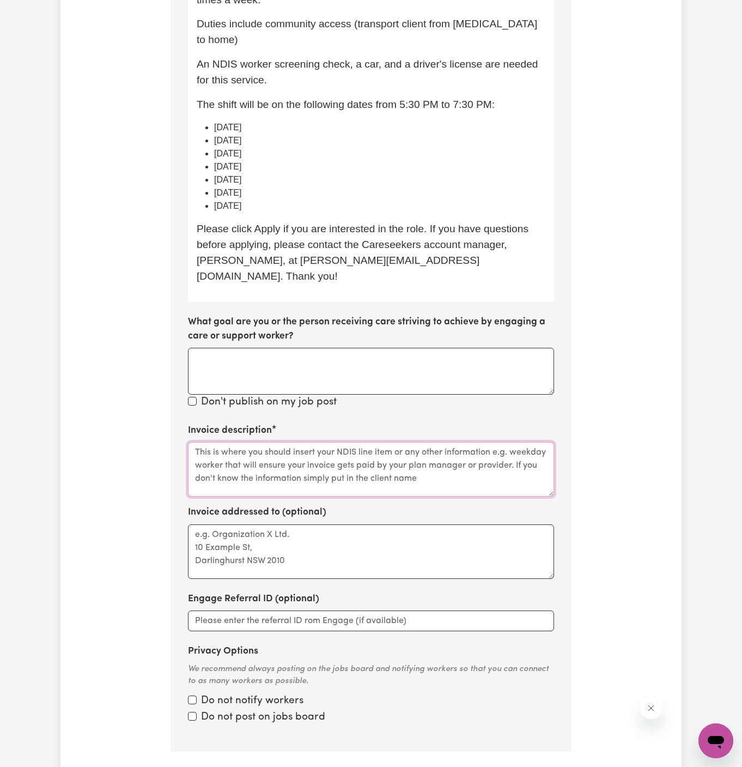
click at [325, 442] on textarea "Invoice description" at bounding box center [371, 469] width 366 height 55
paste textarea "c/o Caring Hearts In Home Help"
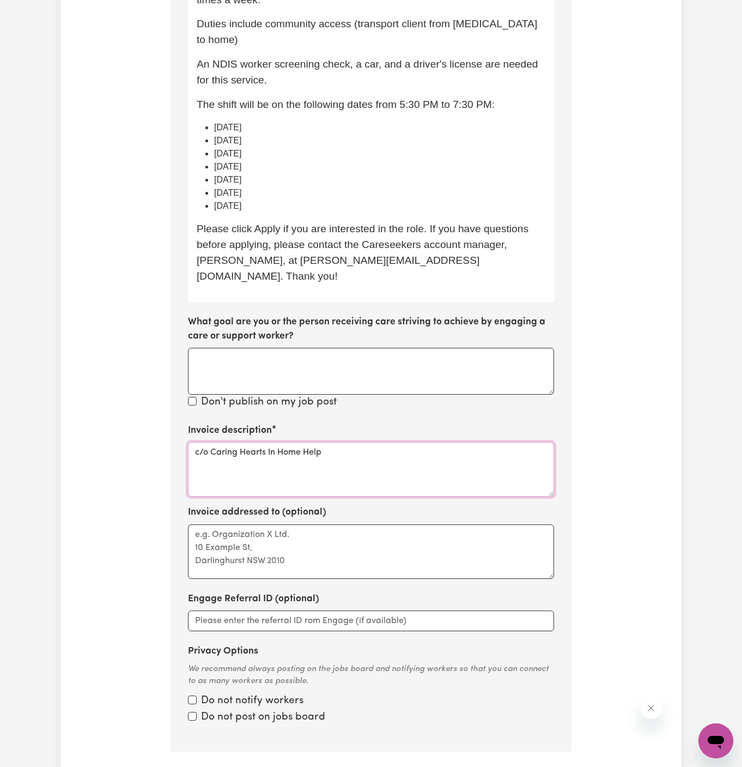
type textarea "c/o Caring Hearts In Home Help"
click at [313, 524] on textarea "Invoice addressed to (optional)" at bounding box center [371, 551] width 366 height 55
paste textarea "c/o Caring Hearts In Home Help"
type textarea "c/o Caring Hearts In Home Help"
click at [416, 766] on button "Continue" at bounding box center [406, 781] width 66 height 24
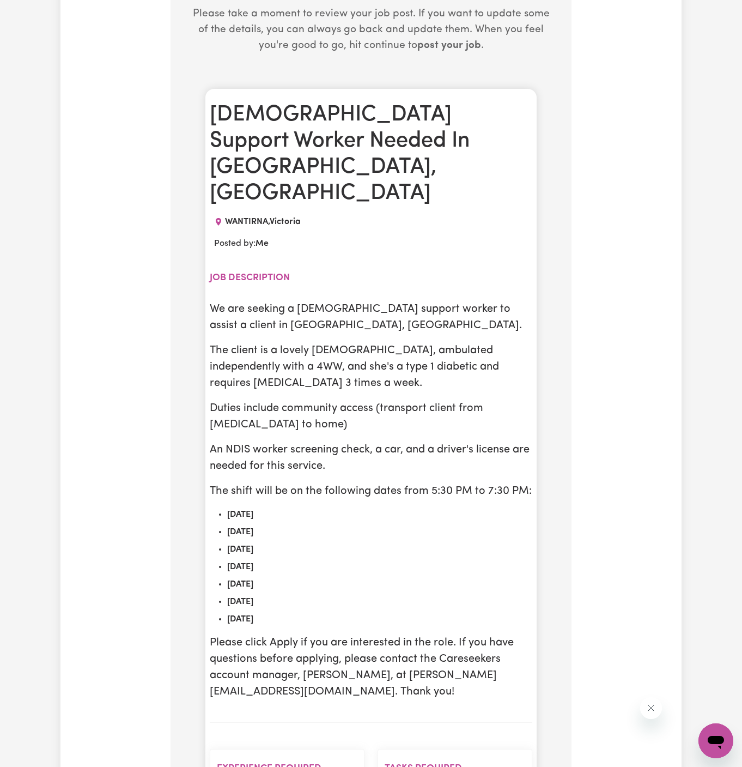
scroll to position [400, 0]
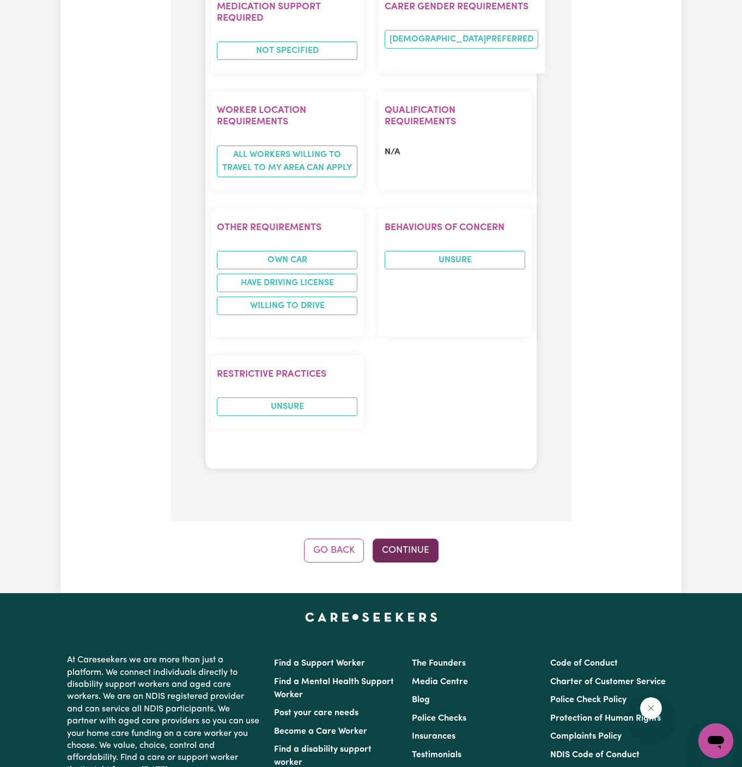
click at [404, 539] on button "Continue" at bounding box center [406, 551] width 66 height 24
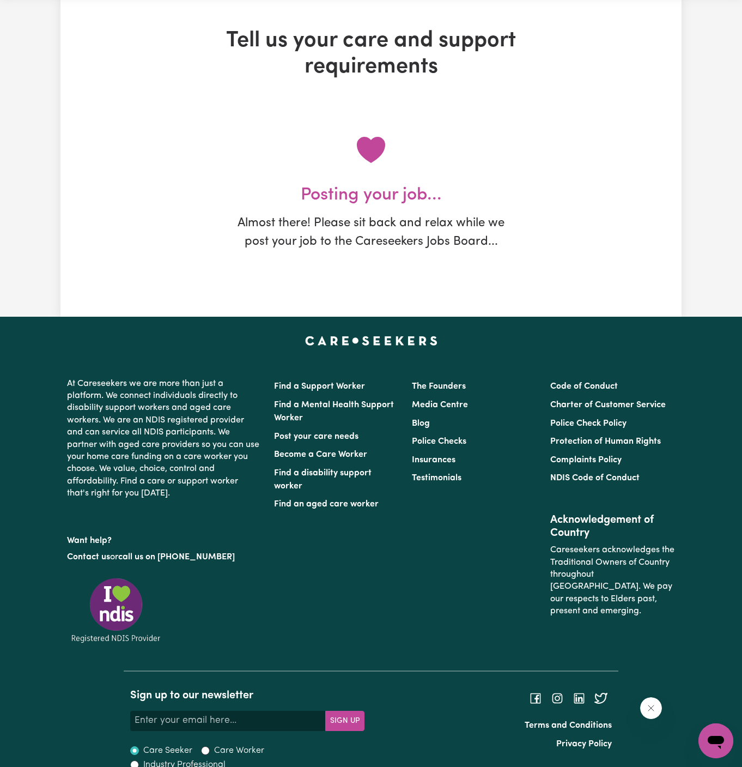
scroll to position [0, 0]
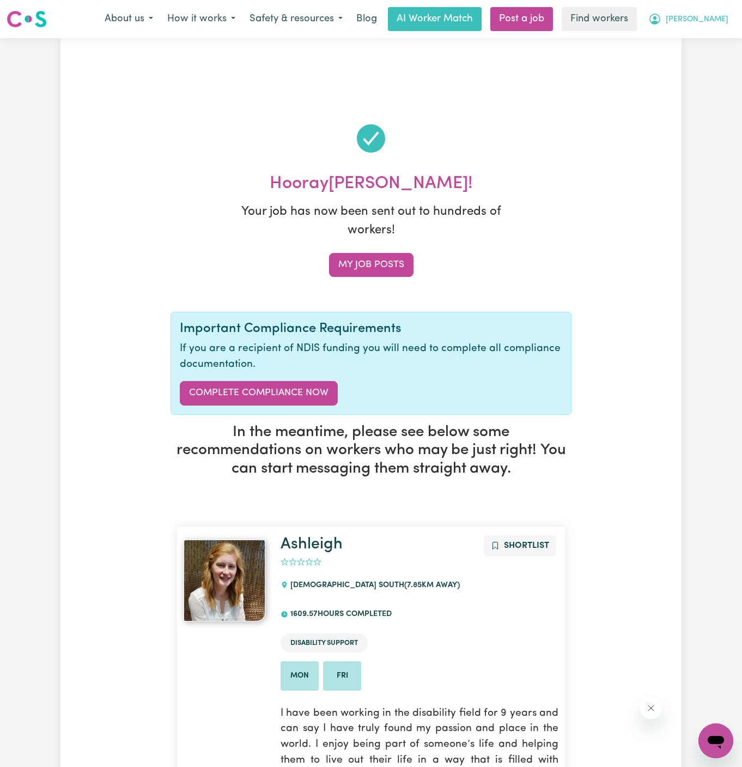
click at [717, 20] on span "[PERSON_NAME]" at bounding box center [697, 20] width 63 height 12
click at [717, 32] on link "My Dashboard" at bounding box center [692, 42] width 86 height 21
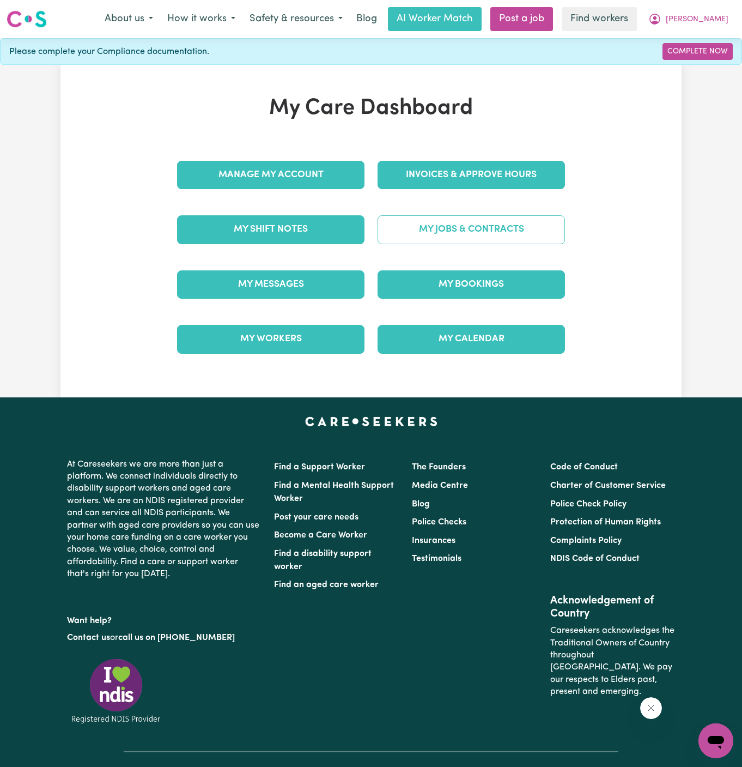
click at [483, 221] on link "My Jobs & Contracts" at bounding box center [472, 229] width 188 height 28
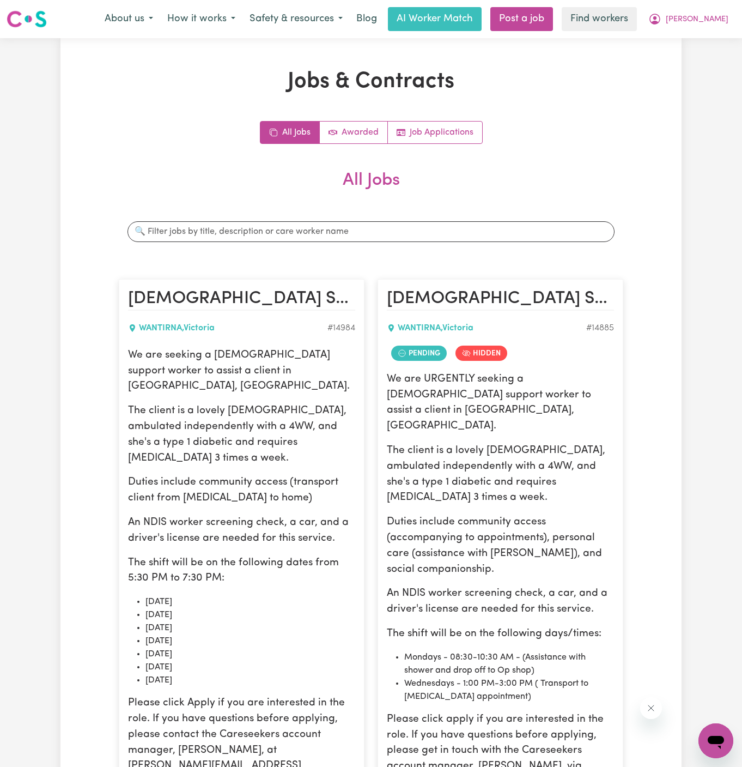
click at [201, 475] on p "Duties include community access (transport client from [MEDICAL_DATA] to home)" at bounding box center [241, 491] width 227 height 32
drag, startPoint x: 128, startPoint y: 352, endPoint x: 231, endPoint y: 640, distance: 306.0
click at [231, 640] on div "We are seeking a [DEMOGRAPHIC_DATA] support worker to assist a client in [GEOGR…" at bounding box center [241, 569] width 227 height 442
click at [231, 661] on li "[DATE]" at bounding box center [251, 667] width 210 height 13
drag, startPoint x: 224, startPoint y: 649, endPoint x: 137, endPoint y: 341, distance: 320.6
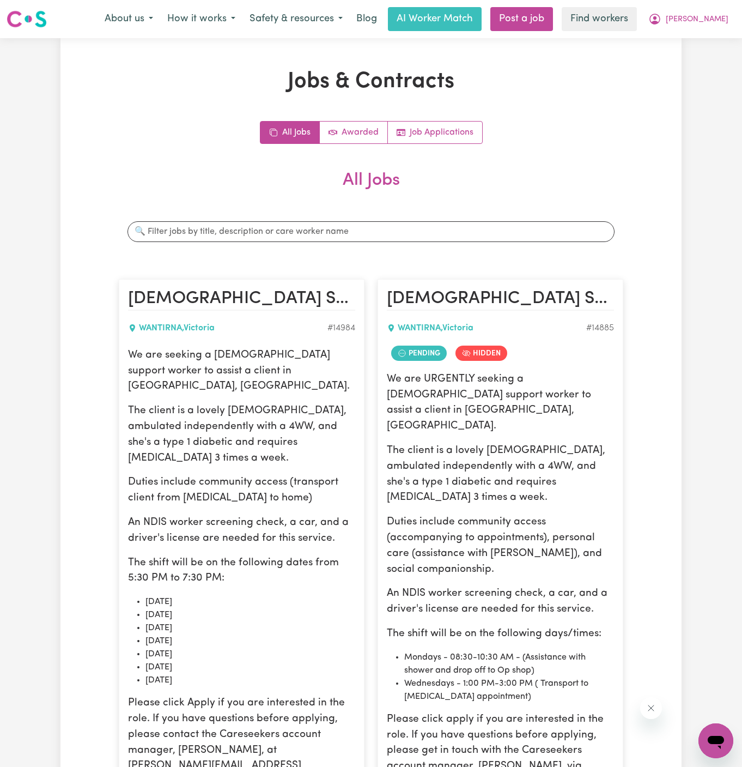
click at [137, 341] on article "[DEMOGRAPHIC_DATA] Support Worker Needed In [GEOGRAPHIC_DATA], [GEOGRAPHIC_DATA…" at bounding box center [242, 580] width 246 height 602
click at [138, 356] on p "We are seeking a [DEMOGRAPHIC_DATA] support worker to assist a client in [GEOGR…" at bounding box center [241, 371] width 227 height 47
click at [131, 353] on p "We are seeking a [DEMOGRAPHIC_DATA] support worker to assist a client in [GEOGR…" at bounding box center [241, 371] width 227 height 47
drag, startPoint x: 129, startPoint y: 352, endPoint x: 287, endPoint y: 648, distance: 334.8
click at [287, 648] on div "We are seeking a [DEMOGRAPHIC_DATA] support worker to assist a client in [GEOGR…" at bounding box center [241, 569] width 227 height 442
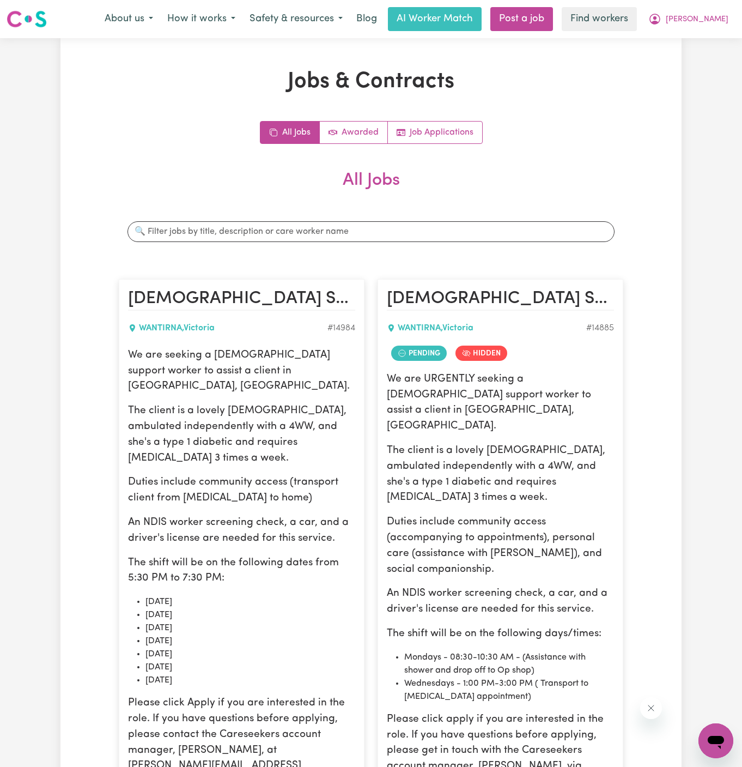
copy div "We are seeking a [DEMOGRAPHIC_DATA] support worker to assist a client in [GEOGR…"
click at [438, 712] on p "Please click apply if you are interested in the role. If you have questions bef…" at bounding box center [500, 759] width 227 height 94
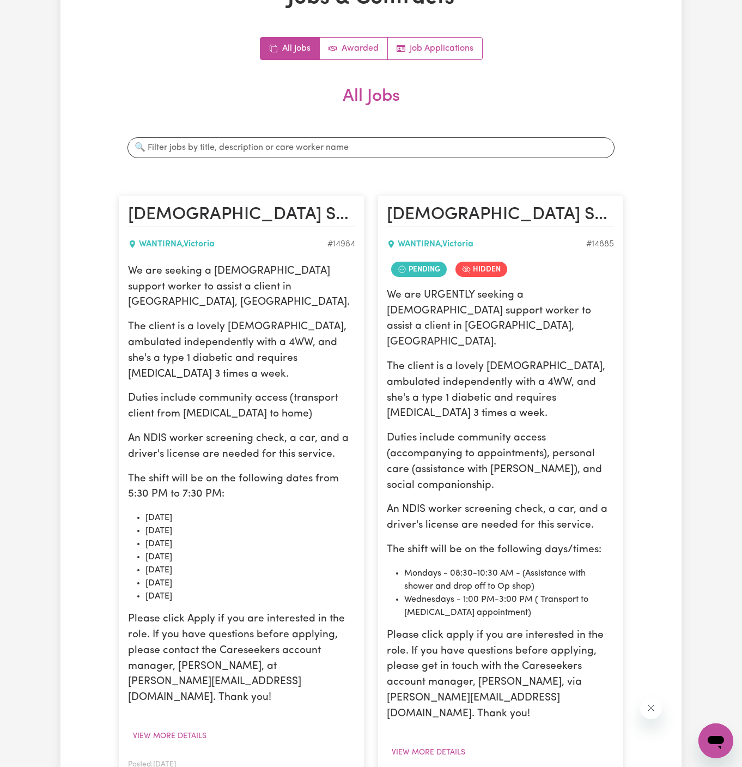
scroll to position [234, 0]
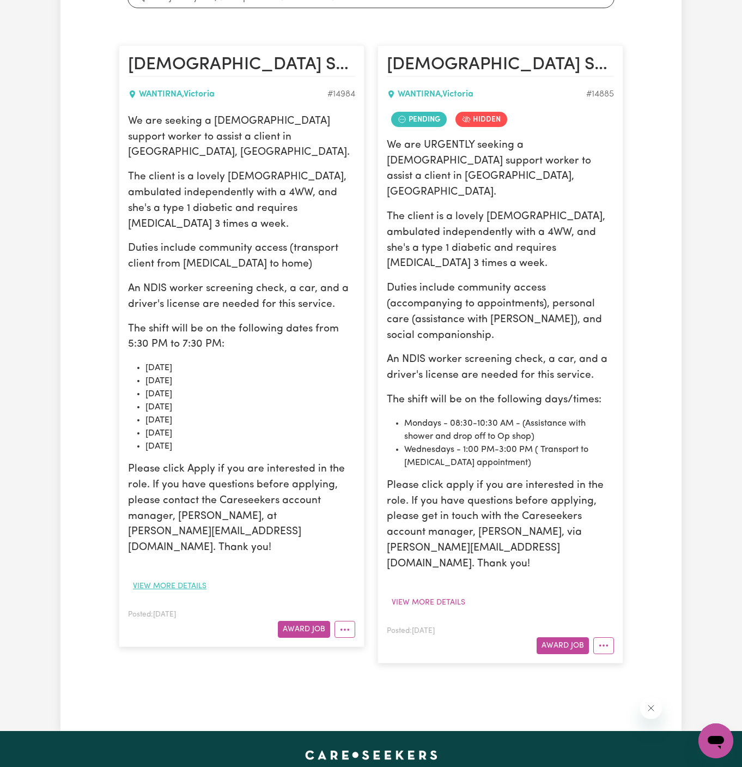
click at [169, 578] on button "View more details" at bounding box center [169, 586] width 83 height 17
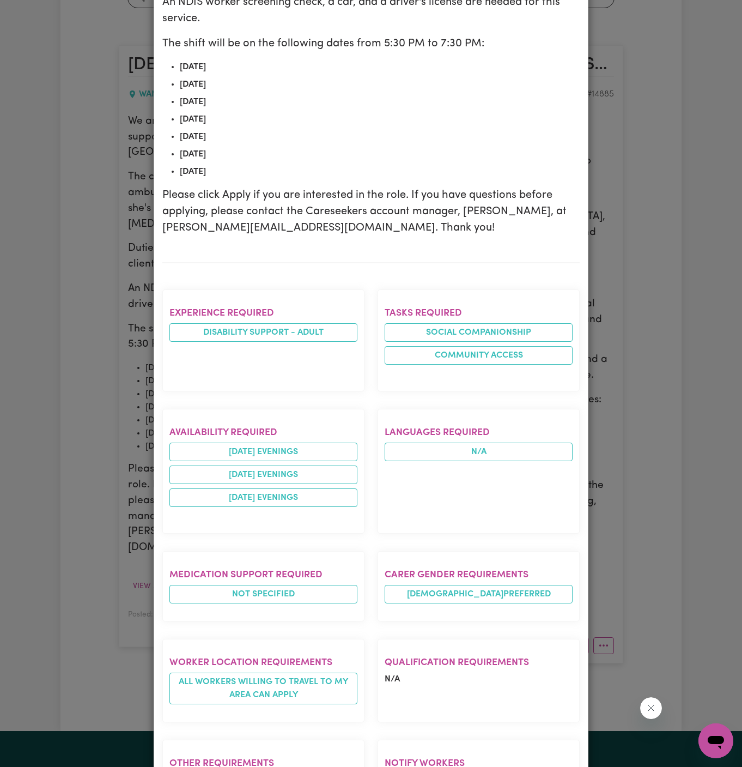
scroll to position [0, 0]
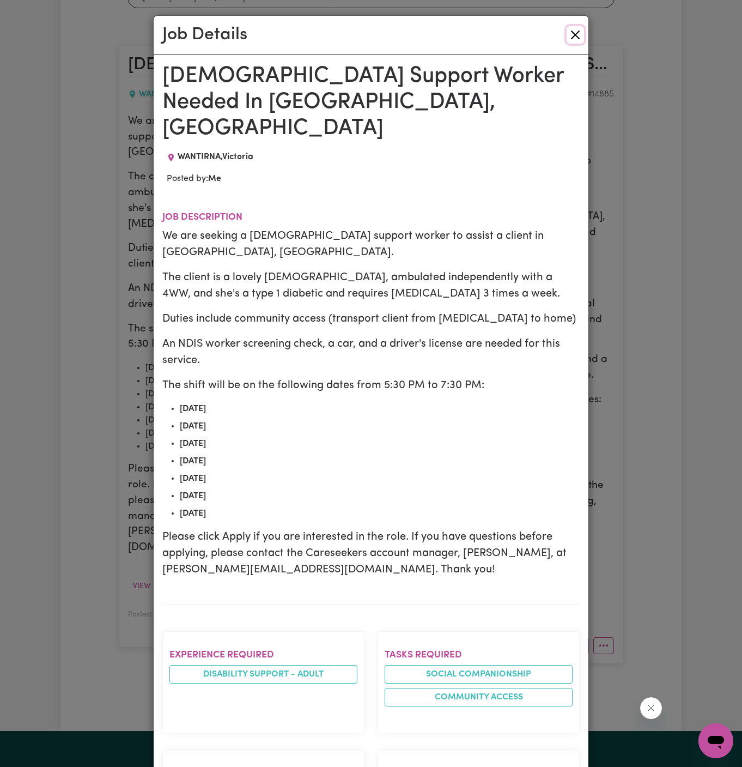
click at [577, 31] on button "Close" at bounding box center [575, 34] width 17 height 17
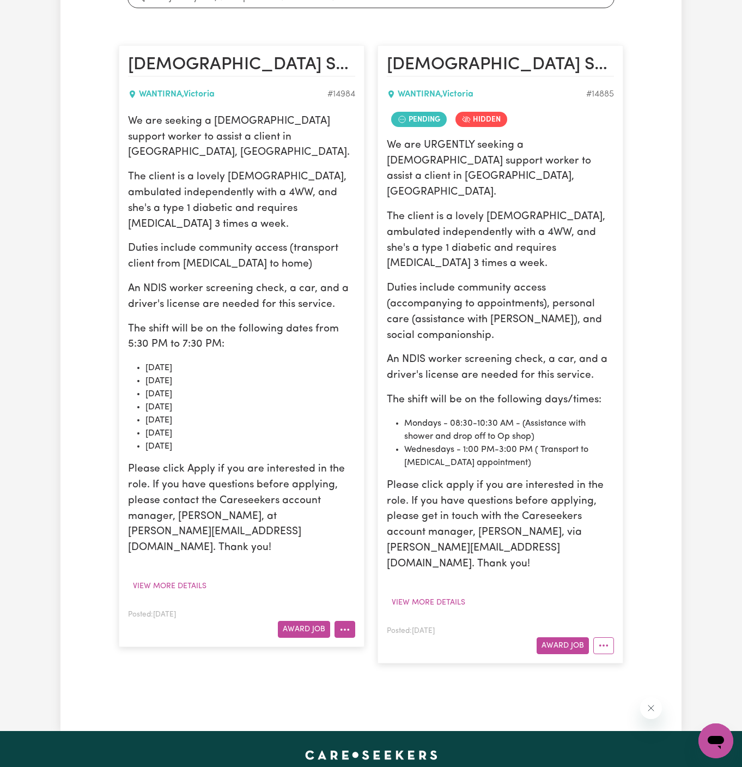
click at [346, 621] on button "More options" at bounding box center [345, 629] width 21 height 17
click at [392, 687] on link "Edit Job" at bounding box center [378, 698] width 86 height 22
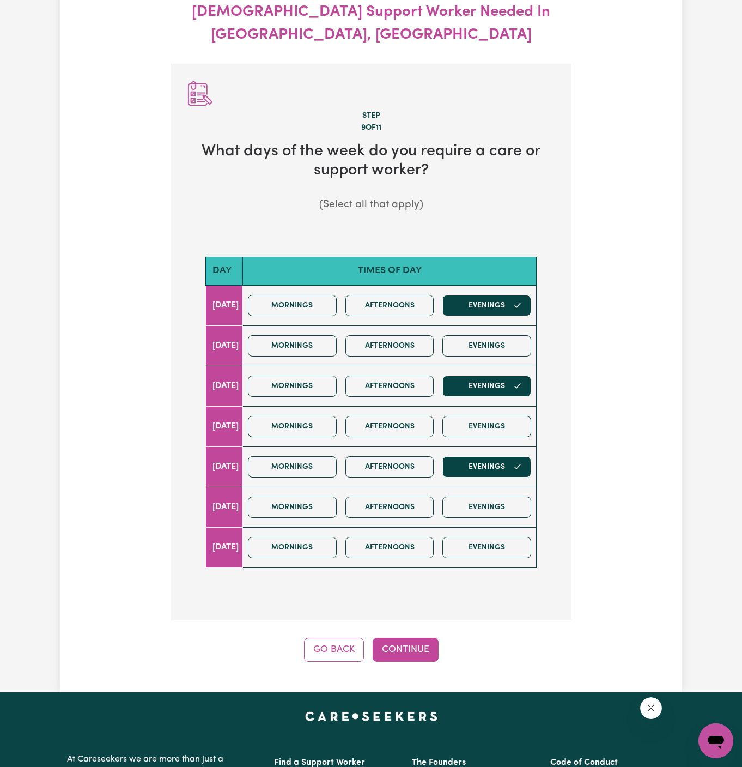
scroll to position [121, 0]
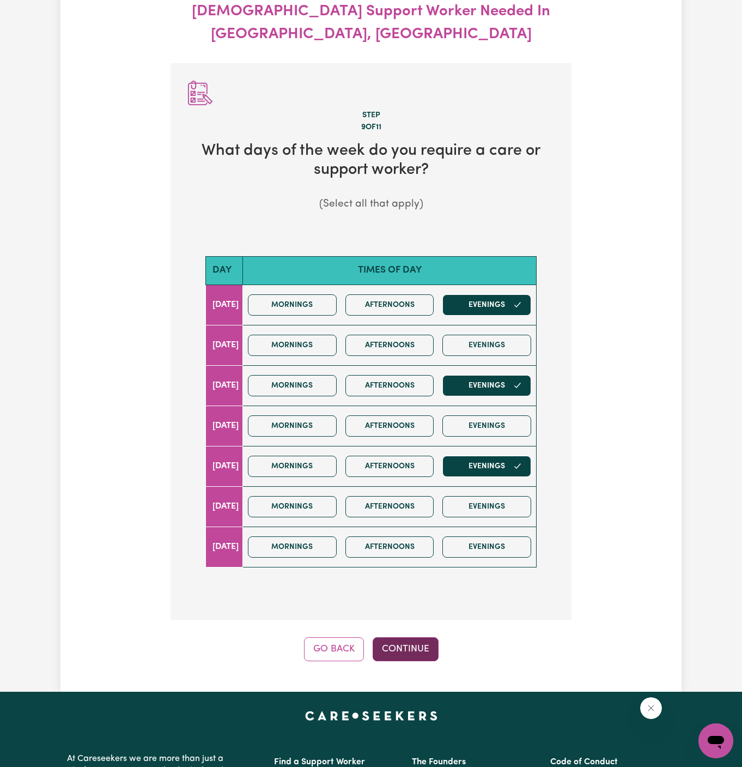
click at [423, 637] on button "Continue" at bounding box center [406, 649] width 66 height 24
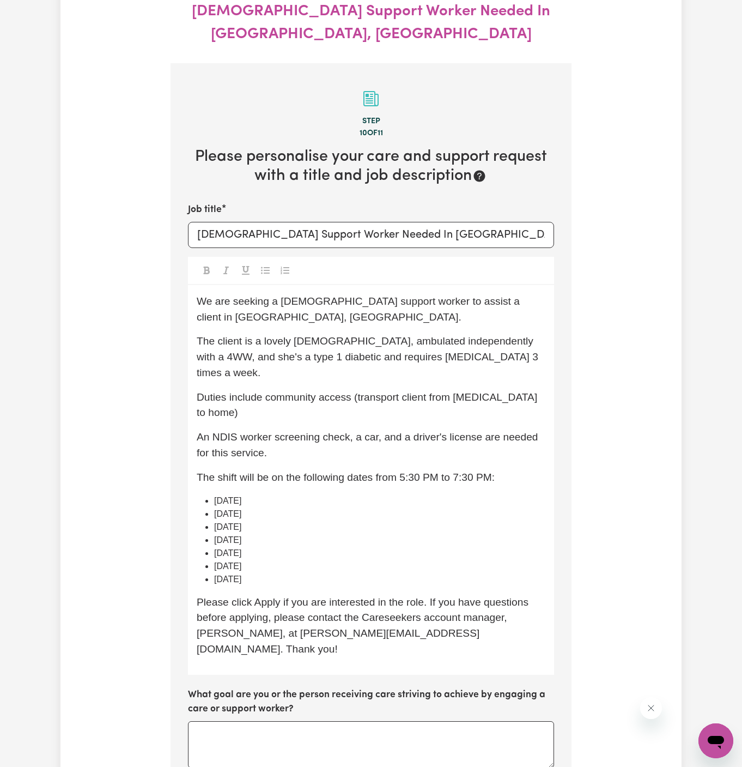
scroll to position [161, 0]
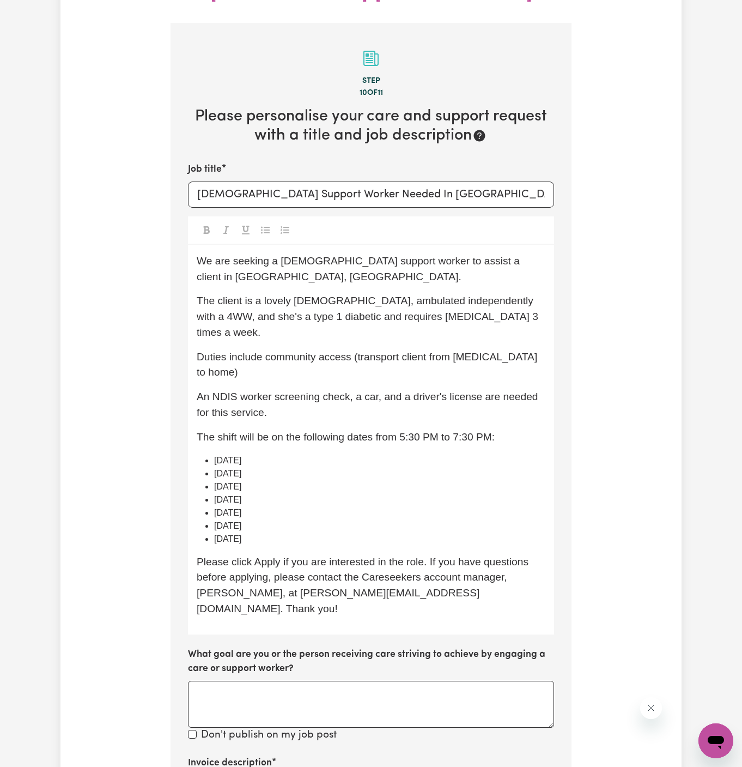
click at [312, 533] on li "[DATE]" at bounding box center [379, 539] width 331 height 13
drag, startPoint x: 299, startPoint y: 469, endPoint x: 197, endPoint y: 390, distance: 129.7
click at [197, 454] on ul "[DATE] [DATE] [DATE] [DATE] [DATE] [DATE] [DATE]" at bounding box center [371, 500] width 349 height 92
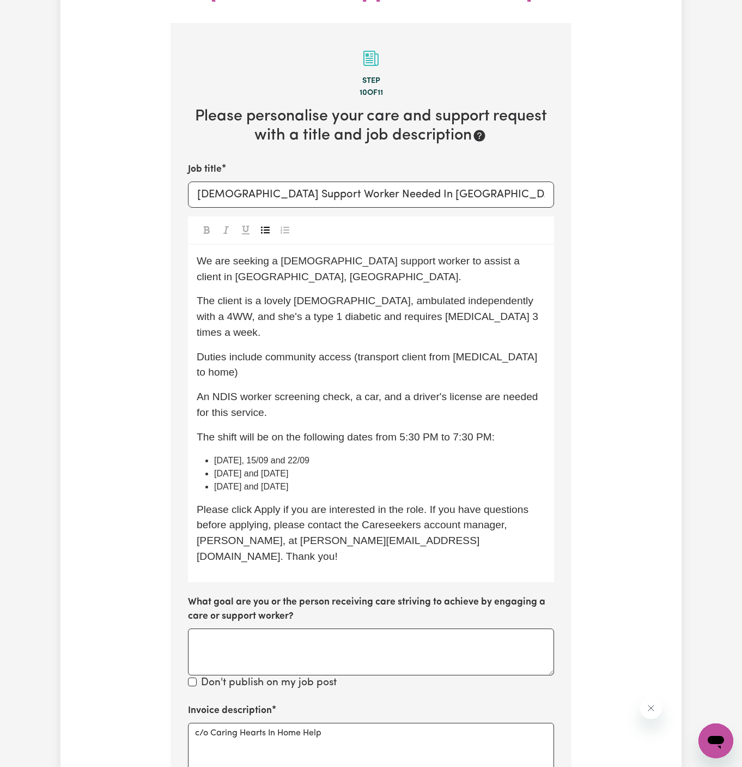
click at [381, 454] on li "[DATE], 15/09 and 22/09" at bounding box center [379, 460] width 331 height 13
click at [455, 454] on li "[DATE], 15/09 and 22/09" at bounding box center [379, 460] width 331 height 13
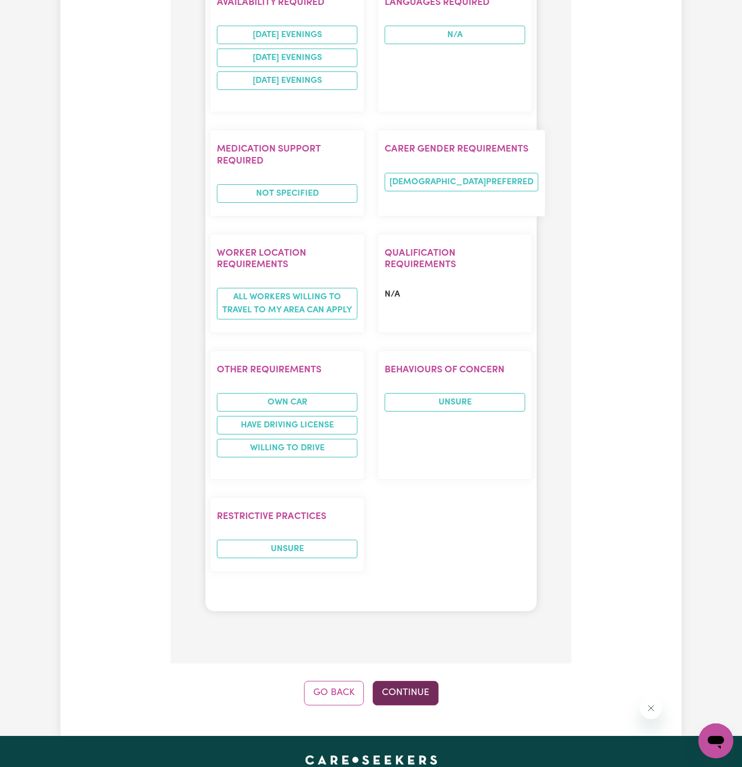
click at [407, 681] on button "Continue" at bounding box center [406, 693] width 66 height 24
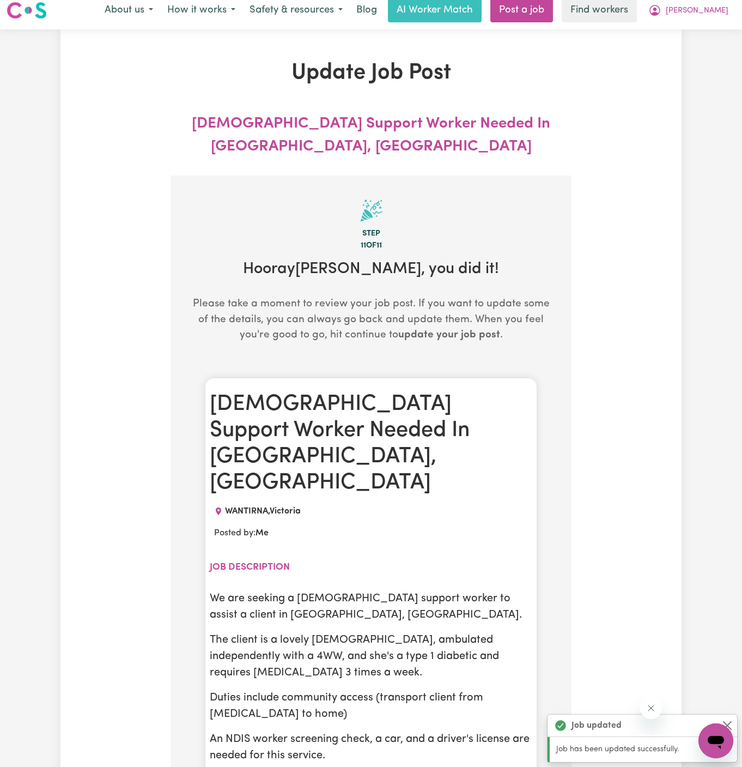
scroll to position [0, 0]
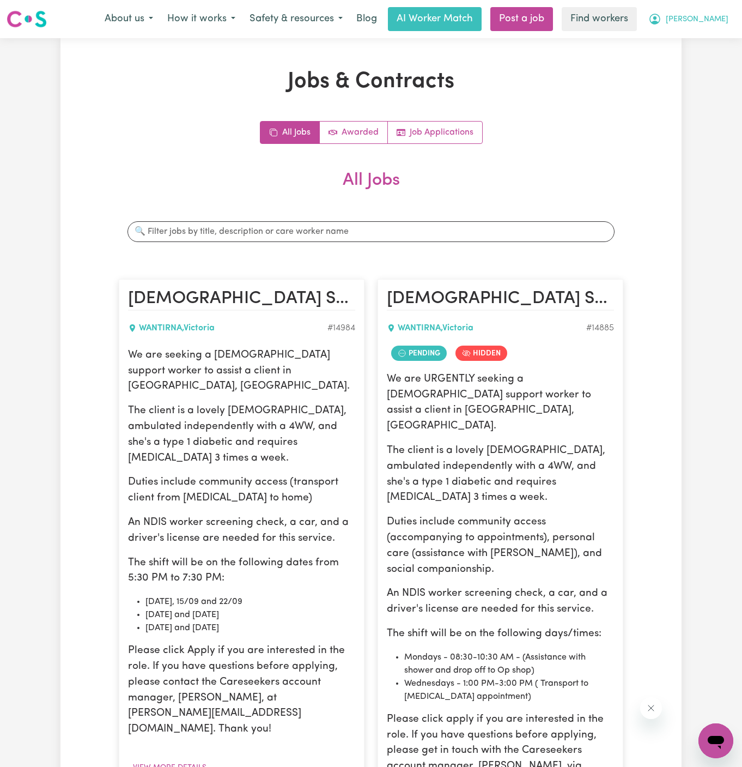
click at [715, 19] on span "[PERSON_NAME]" at bounding box center [697, 20] width 63 height 12
click at [715, 37] on link "My Dashboard" at bounding box center [692, 42] width 86 height 21
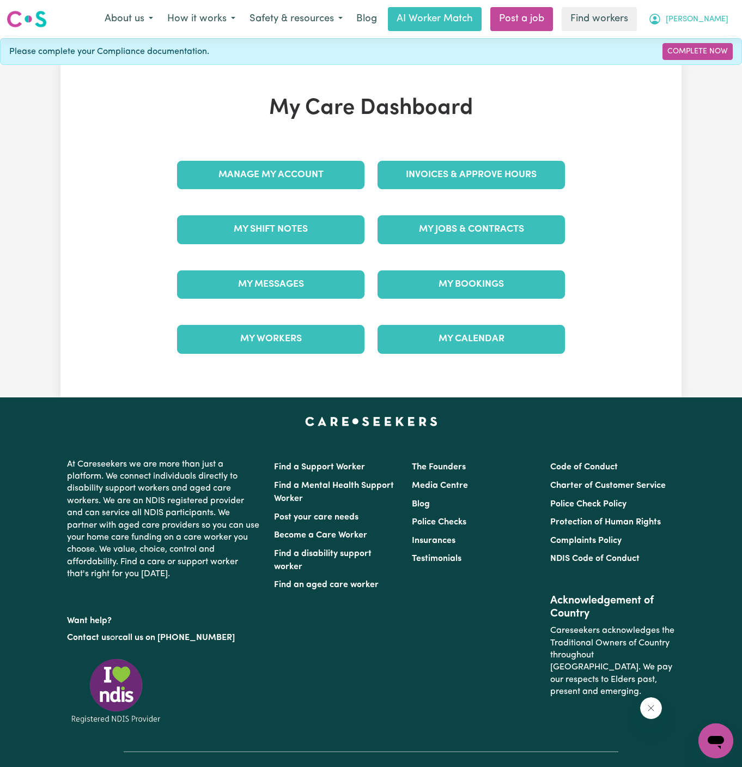
click at [722, 12] on button "[PERSON_NAME]" at bounding box center [689, 19] width 94 height 23
click at [710, 61] on link "Logout" at bounding box center [692, 62] width 86 height 21
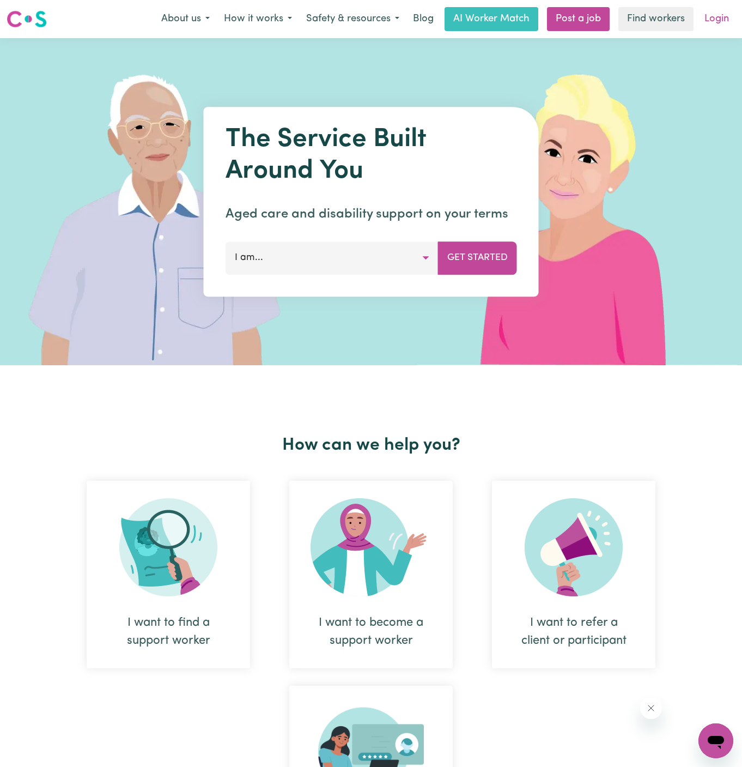
click at [725, 19] on link "Login" at bounding box center [717, 19] width 38 height 24
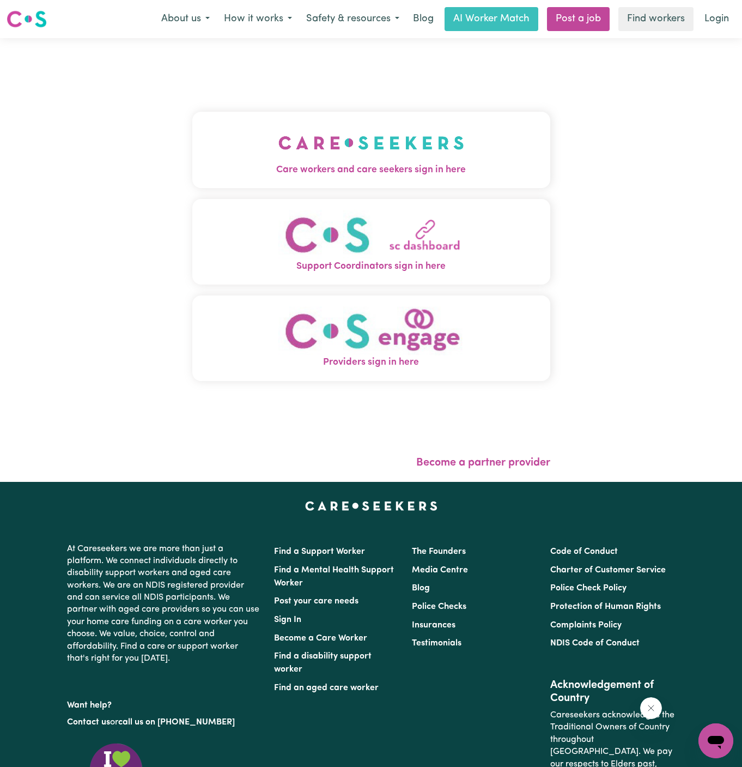
click at [383, 149] on img "Care workers and care seekers sign in here" at bounding box center [372, 143] width 186 height 40
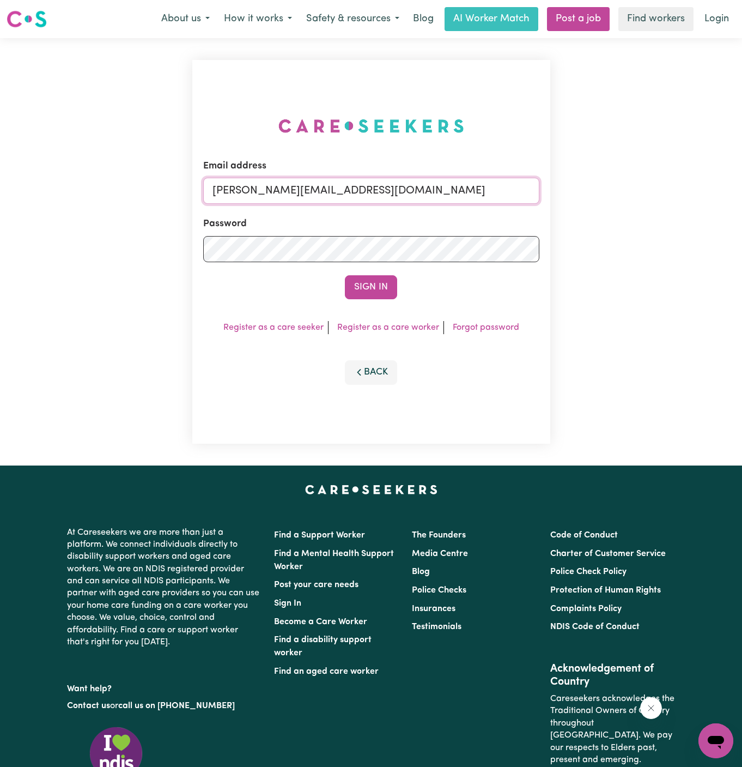
click at [437, 187] on input "[PERSON_NAME][EMAIL_ADDRESS][DOMAIN_NAME]" at bounding box center [371, 191] width 336 height 26
drag, startPoint x: 268, startPoint y: 191, endPoint x: 678, endPoint y: 191, distance: 410.4
click at [678, 191] on div "Email address [EMAIL_ADDRESS][DOMAIN_NAME] Password Sign In Register as a care …" at bounding box center [371, 251] width 742 height 427
type input "[EMAIL_ADDRESS][DOMAIN_NAME]"
click at [345, 275] on button "Sign In" at bounding box center [371, 287] width 52 height 24
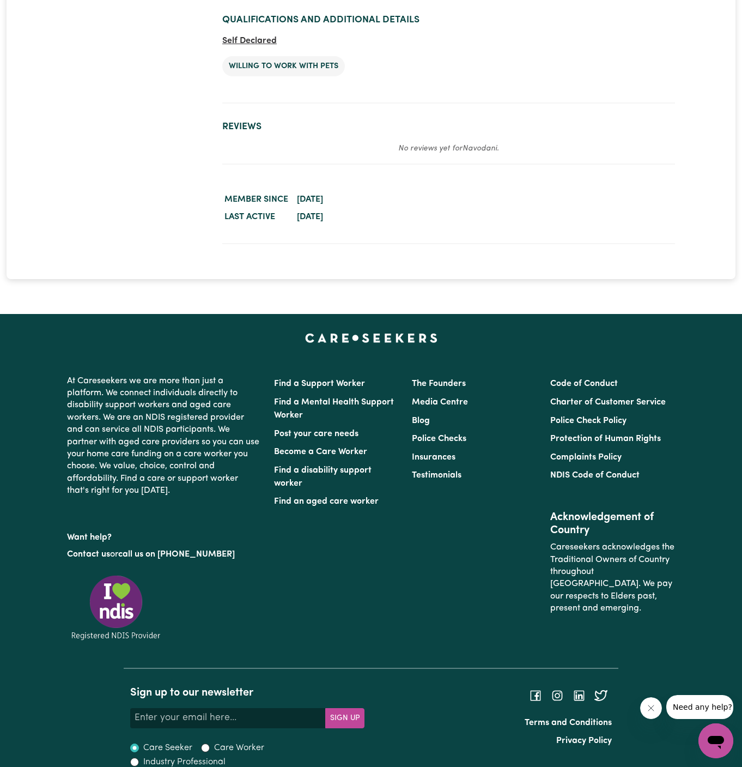
scroll to position [1686, 0]
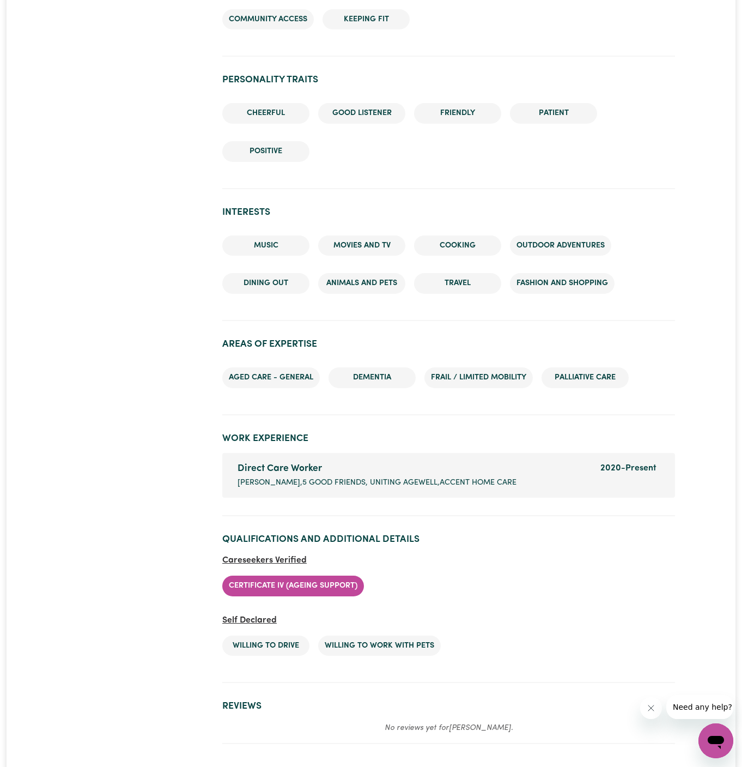
scroll to position [1381, 0]
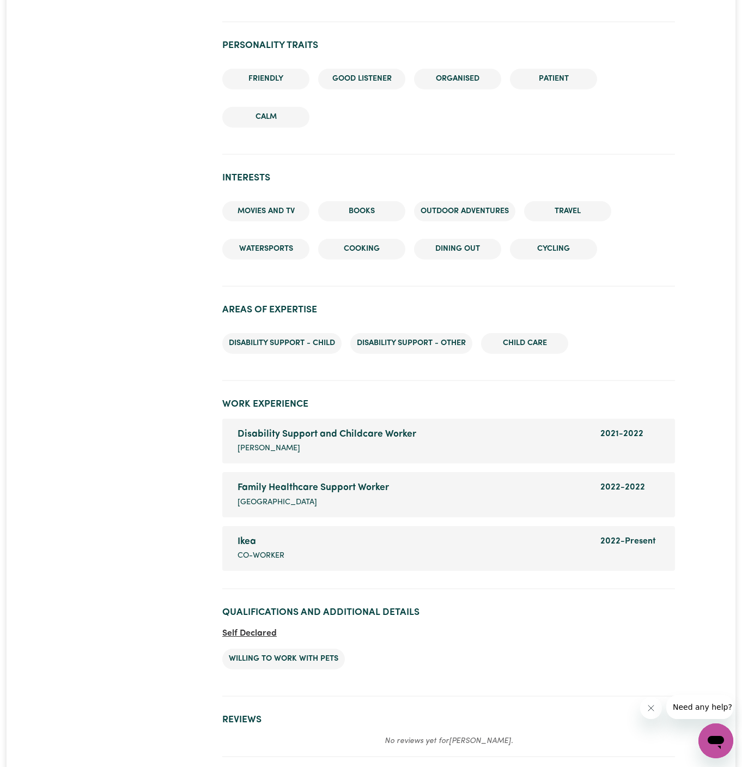
scroll to position [1130, 0]
